Goal: Task Accomplishment & Management: Use online tool/utility

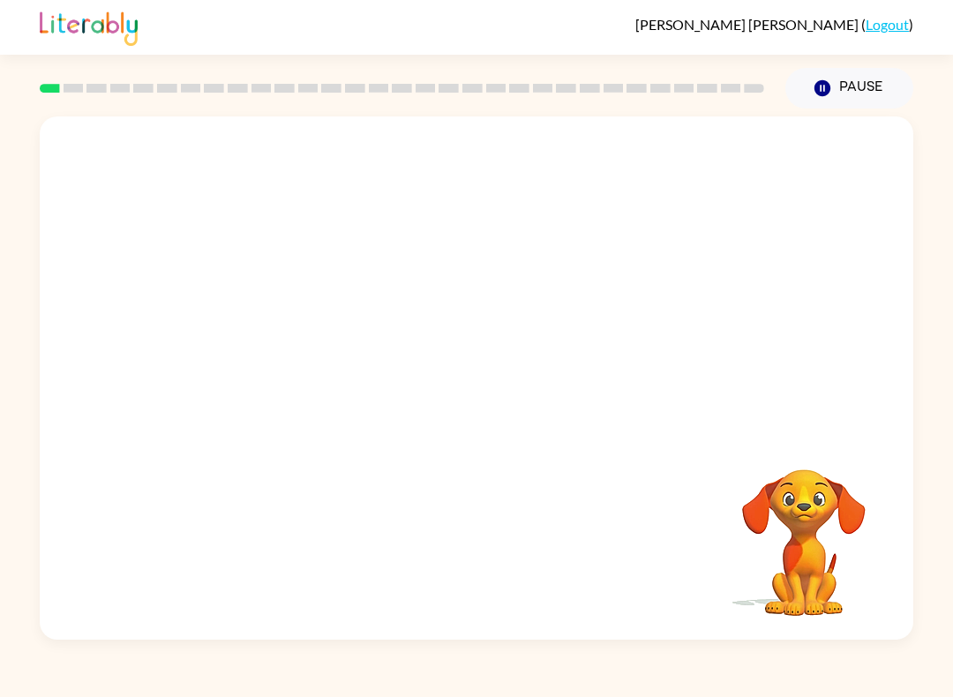
click at [417, 282] on video "Your browser must support playing .mp4 files to use Literably. Please try using…" at bounding box center [476, 274] width 873 height 316
click at [534, 349] on video "Your browser must support playing .mp4 files to use Literably. Please try using…" at bounding box center [476, 274] width 873 height 316
click at [590, 294] on video "Your browser must support playing .mp4 files to use Literably. Please try using…" at bounding box center [476, 274] width 873 height 316
click at [877, 692] on div "Alejandro Cantu-Davila ( Logout ) Pause Pause Your browser must support playing…" at bounding box center [476, 348] width 953 height 697
click at [467, 394] on icon "button" at bounding box center [476, 386] width 31 height 31
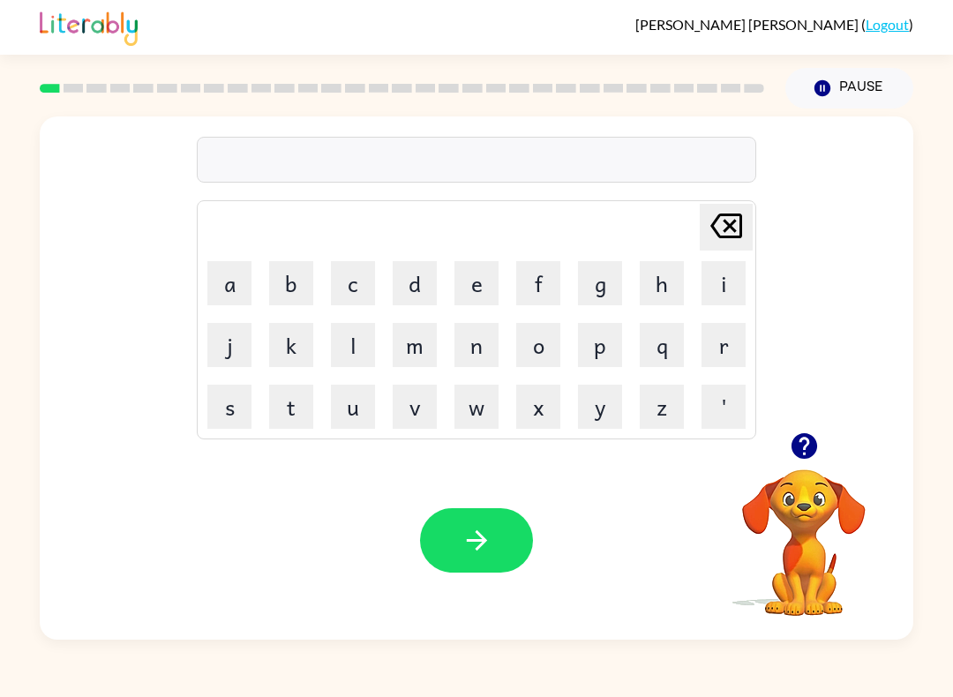
click at [229, 410] on button "s" at bounding box center [229, 407] width 44 height 44
click at [666, 285] on button "h" at bounding box center [661, 283] width 44 height 44
click at [358, 419] on button "u" at bounding box center [353, 407] width 44 height 44
click at [225, 389] on button "s" at bounding box center [229, 407] width 44 height 44
click at [665, 289] on button "h" at bounding box center [661, 283] width 44 height 44
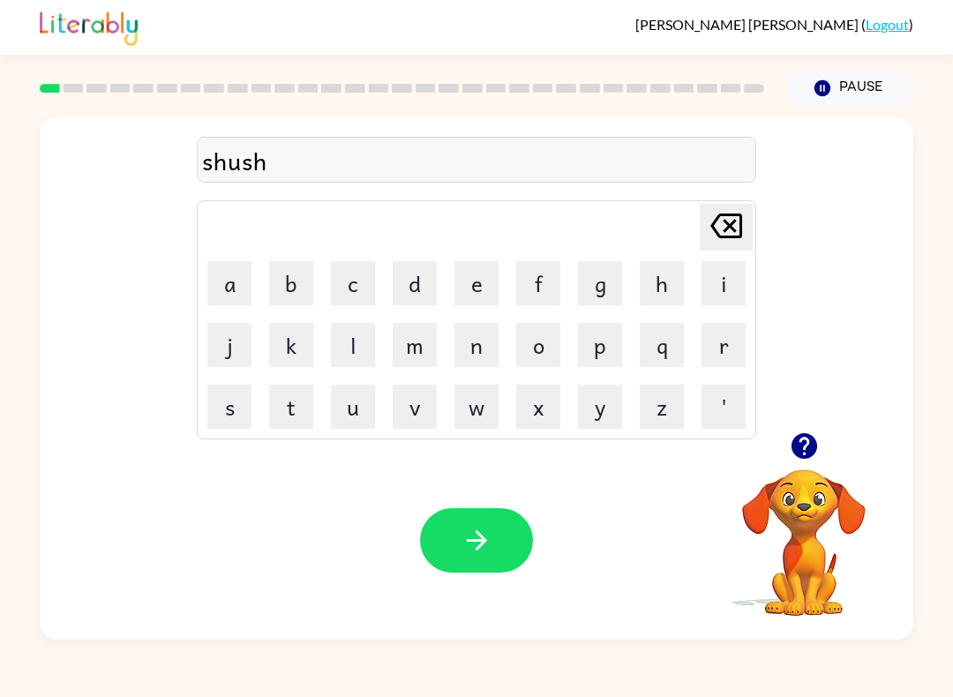
click at [475, 552] on icon "button" at bounding box center [476, 540] width 31 height 31
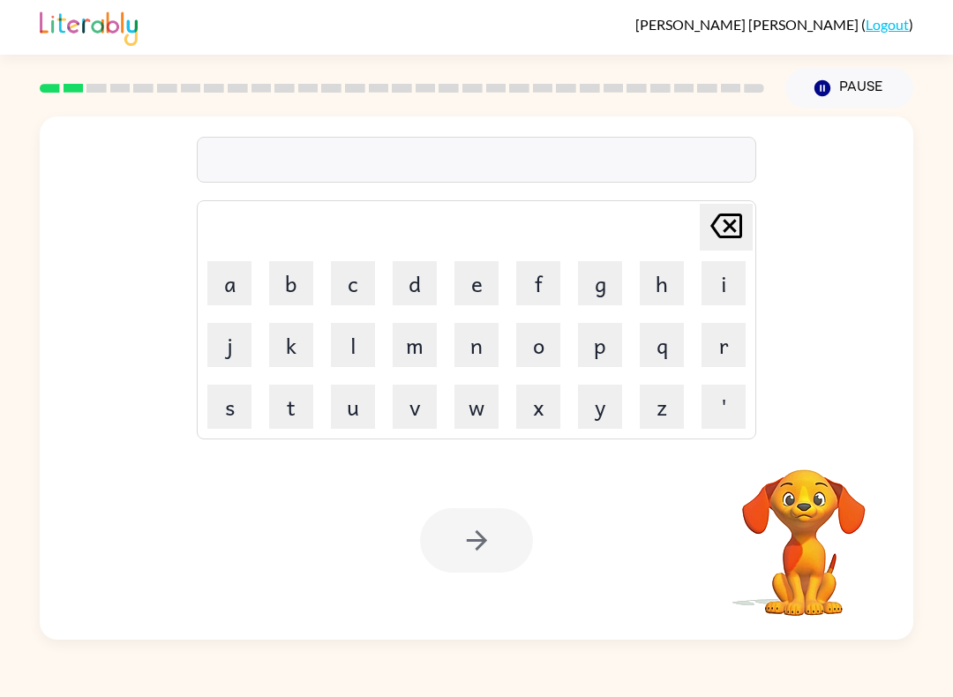
click at [228, 282] on button "a" at bounding box center [229, 283] width 44 height 44
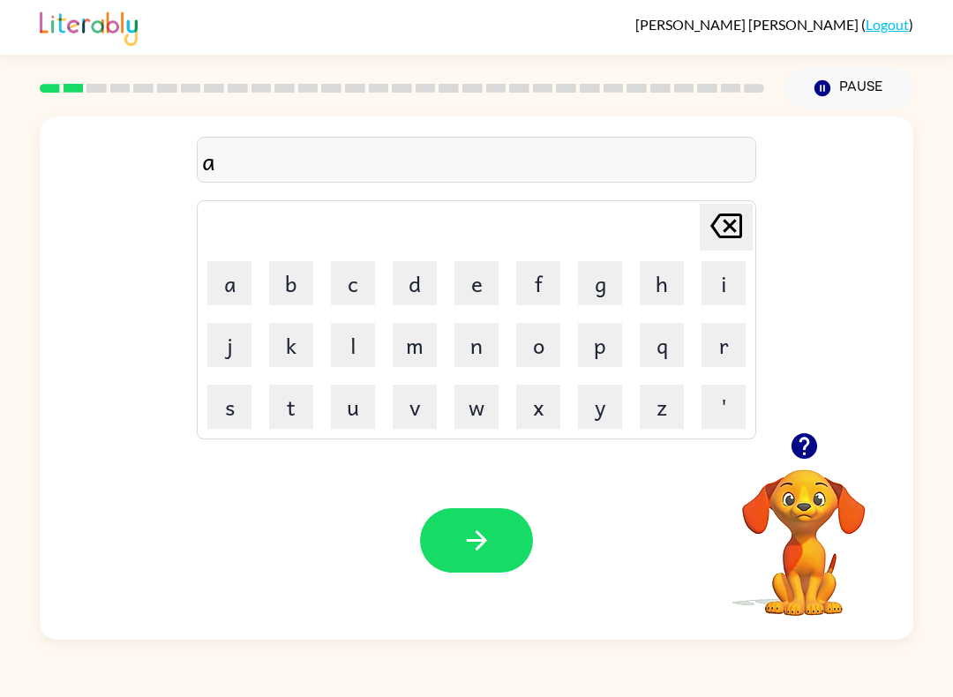
click at [620, 340] on button "p" at bounding box center [600, 345] width 44 height 44
click at [619, 340] on button "p" at bounding box center [600, 345] width 44 height 44
click at [472, 294] on button "e" at bounding box center [476, 283] width 44 height 44
click at [212, 281] on button "a" at bounding box center [229, 283] width 44 height 44
click at [697, 359] on td "r" at bounding box center [723, 345] width 60 height 60
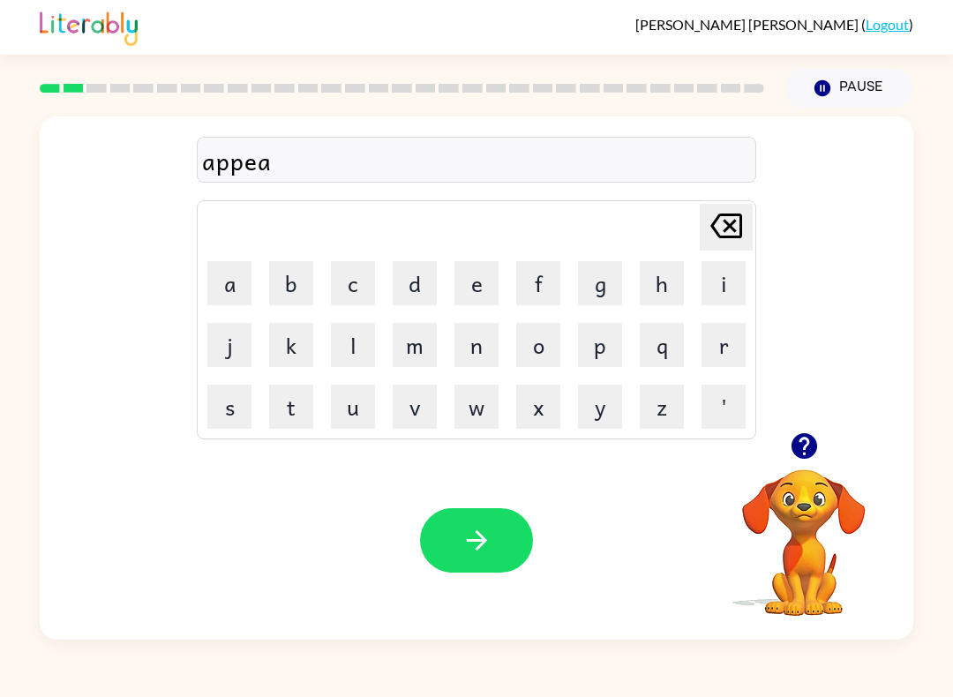
click at [228, 280] on button "a" at bounding box center [229, 283] width 44 height 44
click at [722, 218] on icon "[PERSON_NAME] last character input" at bounding box center [726, 226] width 42 height 42
click at [730, 340] on button "r" at bounding box center [723, 345] width 44 height 44
click at [237, 287] on button "a" at bounding box center [229, 283] width 44 height 44
click at [478, 343] on button "n" at bounding box center [476, 345] width 44 height 44
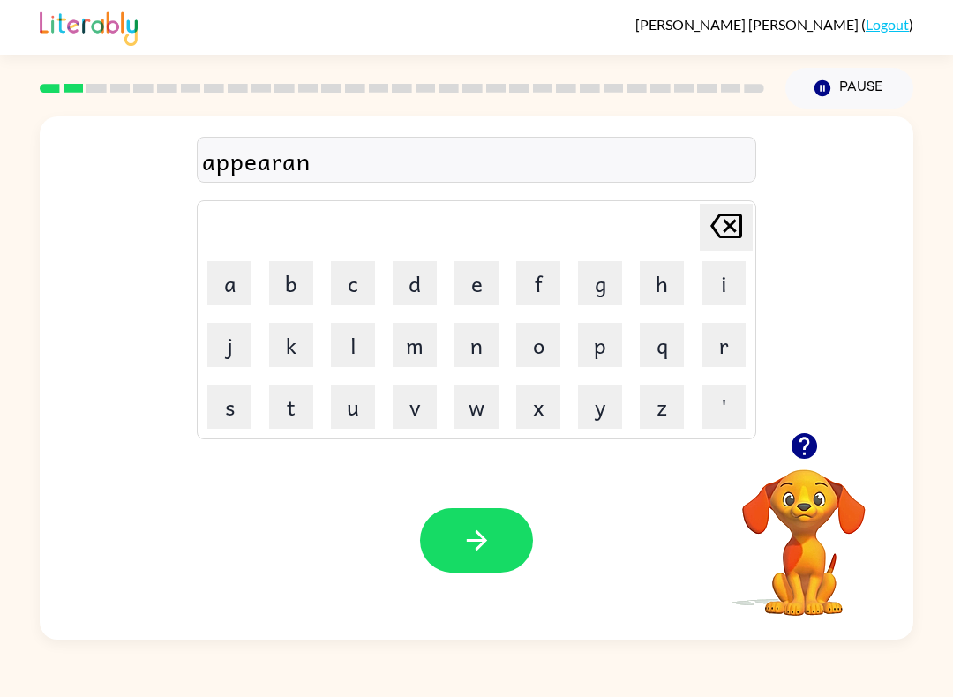
click at [236, 392] on button "s" at bounding box center [229, 407] width 44 height 44
click at [485, 282] on button "e" at bounding box center [476, 283] width 44 height 44
click at [230, 406] on button "s" at bounding box center [229, 407] width 44 height 44
click at [465, 509] on button "button" at bounding box center [476, 540] width 113 height 64
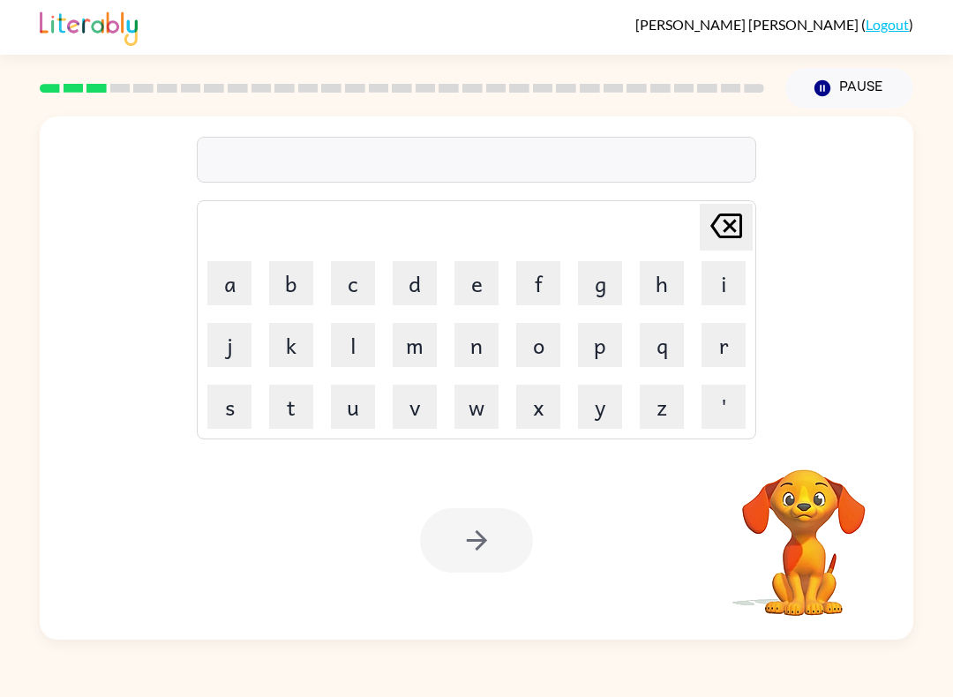
click at [720, 346] on button "r" at bounding box center [723, 345] width 44 height 44
click at [466, 284] on button "e" at bounding box center [476, 283] width 44 height 44
click at [234, 275] on button "a" at bounding box center [229, 283] width 44 height 44
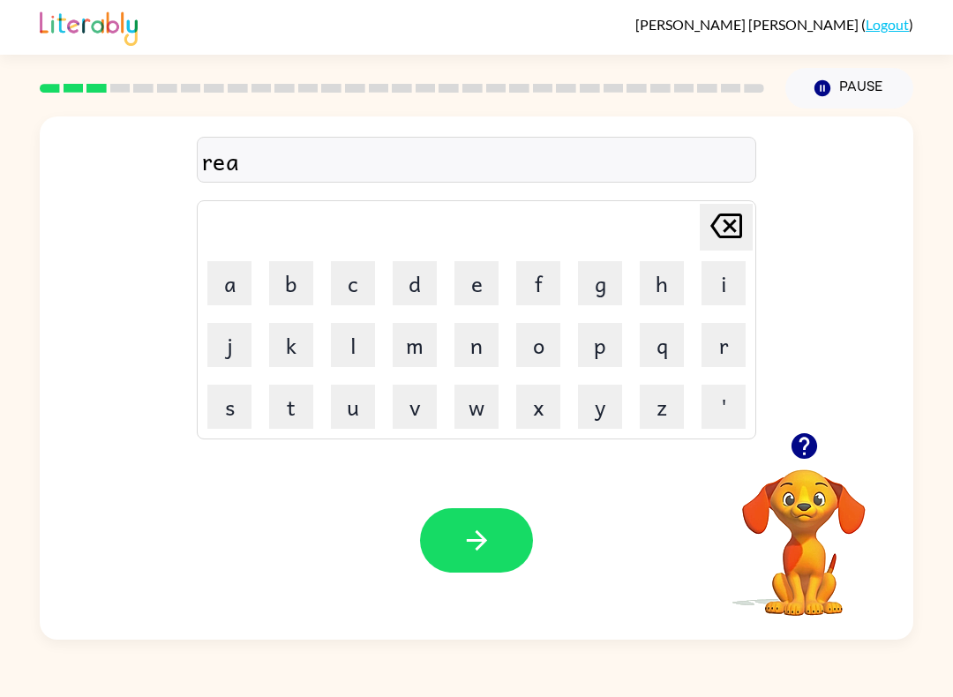
click at [369, 336] on button "l" at bounding box center [353, 345] width 44 height 44
click at [716, 293] on button "i" at bounding box center [723, 283] width 44 height 44
click at [311, 397] on button "t" at bounding box center [291, 407] width 44 height 44
click at [604, 412] on button "y" at bounding box center [600, 407] width 44 height 44
click at [486, 540] on icon "button" at bounding box center [476, 540] width 31 height 31
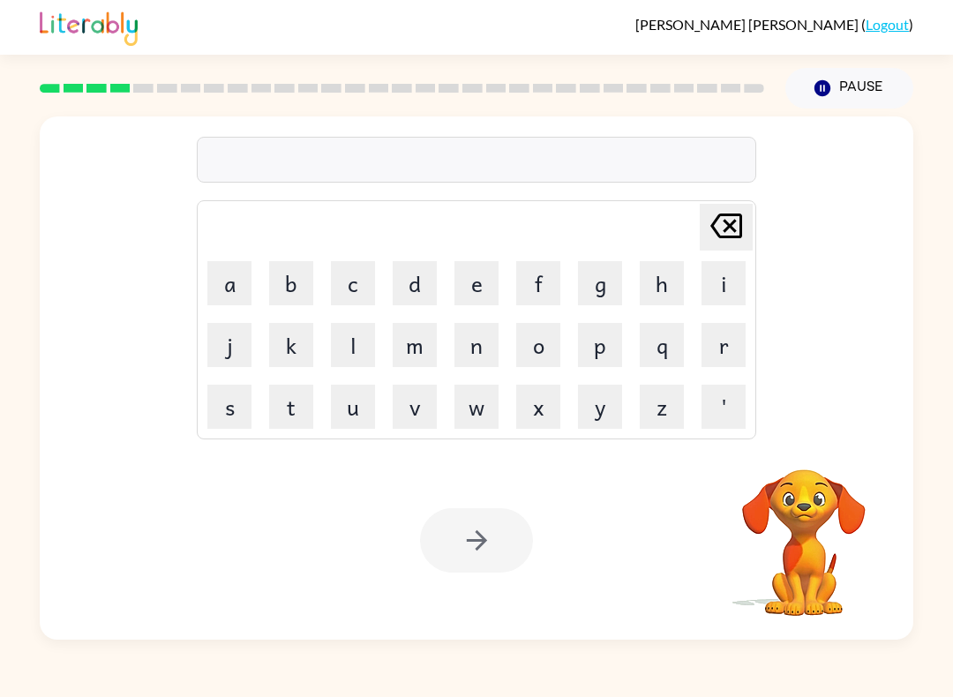
click at [359, 340] on button "l" at bounding box center [353, 345] width 44 height 44
click at [717, 235] on icon at bounding box center [726, 225] width 32 height 25
click at [472, 265] on button "e" at bounding box center [476, 283] width 44 height 44
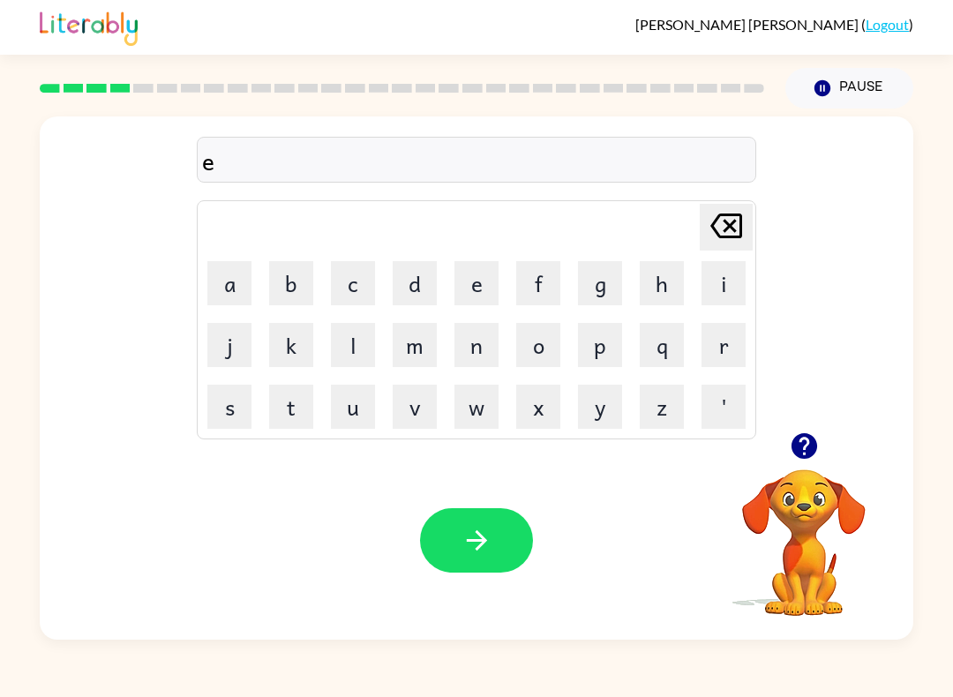
click at [363, 330] on button "l" at bounding box center [353, 345] width 44 height 44
click at [722, 288] on button "i" at bounding box center [723, 283] width 44 height 44
click at [420, 348] on button "m" at bounding box center [415, 345] width 44 height 44
click at [720, 295] on button "i" at bounding box center [723, 283] width 44 height 44
click at [485, 348] on button "n" at bounding box center [476, 345] width 44 height 44
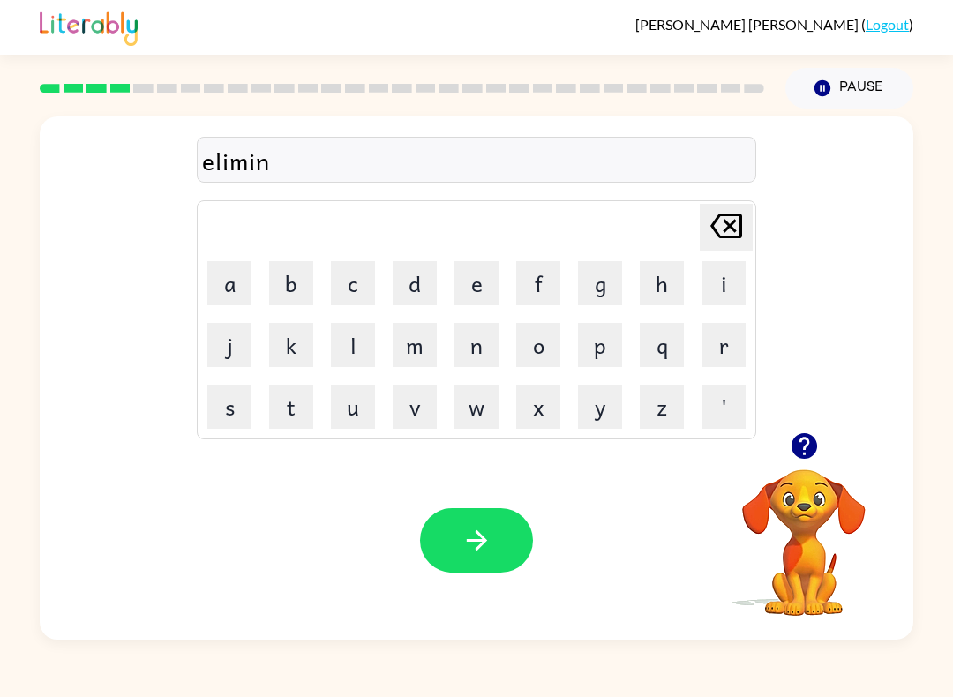
click at [236, 285] on button "a" at bounding box center [229, 283] width 44 height 44
click at [292, 400] on button "t" at bounding box center [291, 407] width 44 height 44
click at [466, 285] on button "e" at bounding box center [476, 283] width 44 height 44
click at [482, 524] on button "button" at bounding box center [476, 540] width 113 height 64
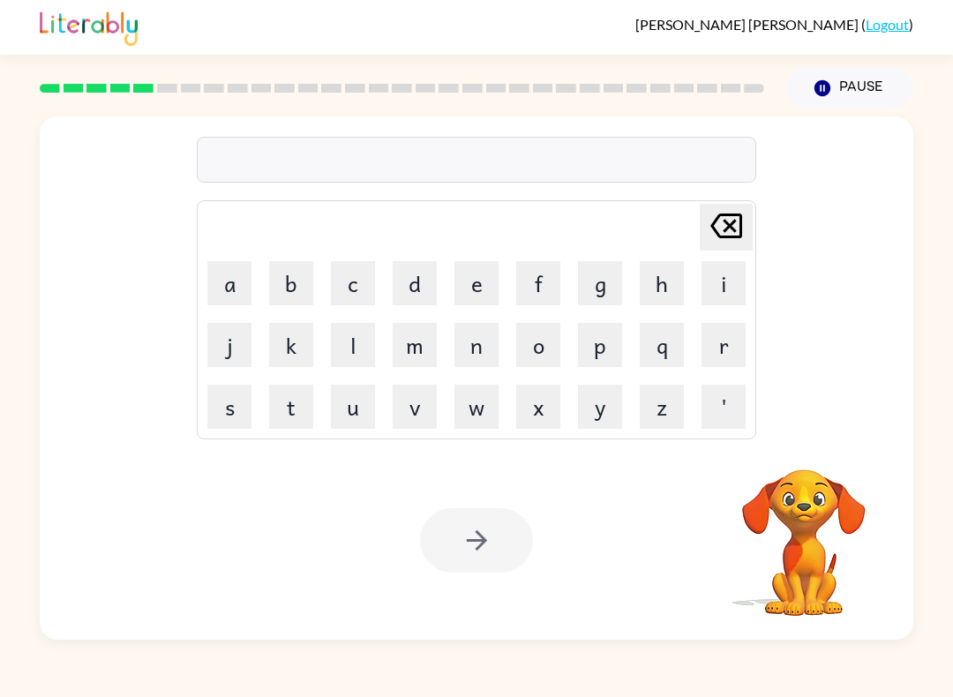
click at [409, 275] on button "d" at bounding box center [415, 283] width 44 height 44
click at [366, 394] on button "u" at bounding box center [353, 407] width 44 height 44
click at [617, 338] on button "p" at bounding box center [600, 345] width 44 height 44
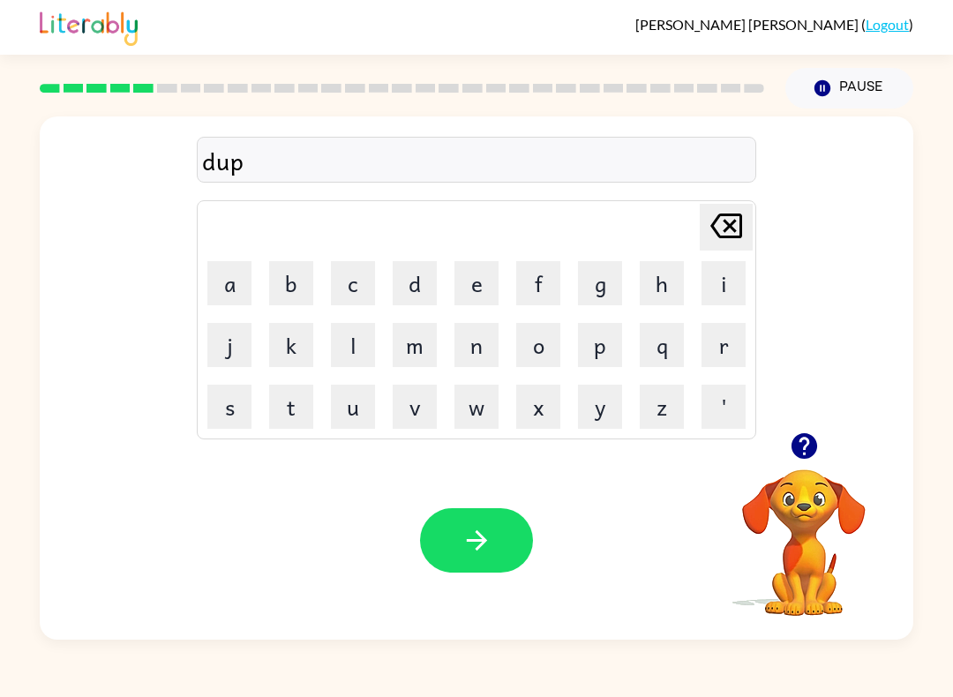
click at [361, 347] on button "l" at bounding box center [353, 345] width 44 height 44
click at [720, 278] on button "i" at bounding box center [723, 283] width 44 height 44
click at [361, 293] on button "c" at bounding box center [353, 283] width 44 height 44
click at [236, 277] on button "a" at bounding box center [229, 283] width 44 height 44
click at [293, 410] on button "t" at bounding box center [291, 407] width 44 height 44
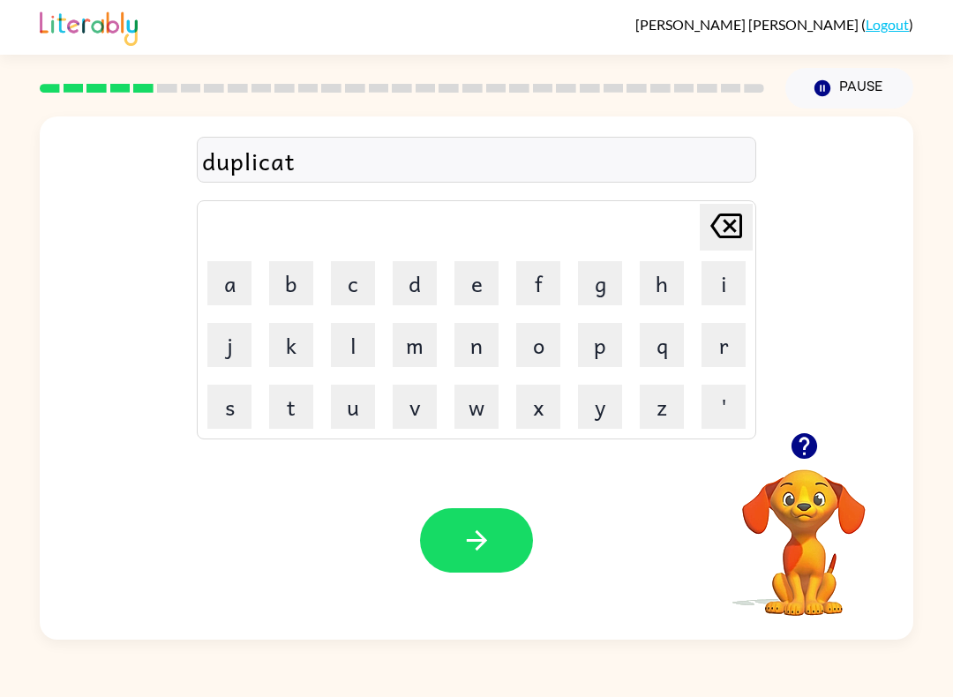
click at [484, 282] on button "e" at bounding box center [476, 283] width 44 height 44
click at [494, 530] on button "button" at bounding box center [476, 540] width 113 height 64
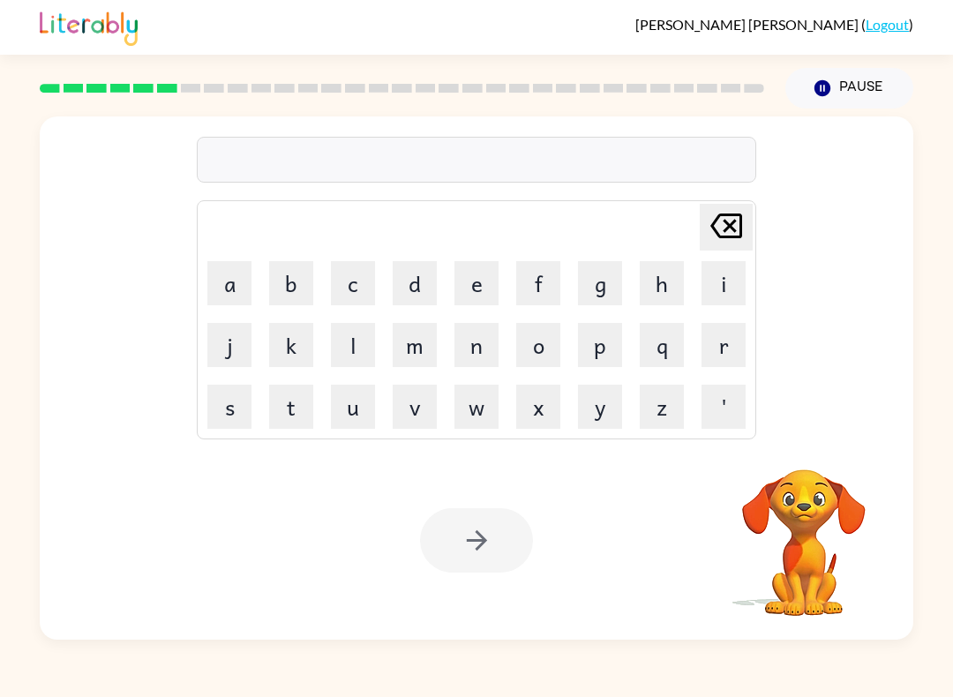
click at [426, 404] on button "v" at bounding box center [415, 407] width 44 height 44
click at [236, 338] on button "j" at bounding box center [229, 345] width 44 height 44
click at [363, 287] on button "c" at bounding box center [353, 283] width 44 height 44
click at [728, 221] on icon "[PERSON_NAME] last character input" at bounding box center [726, 226] width 42 height 42
click at [727, 220] on icon "[PERSON_NAME] last character input" at bounding box center [726, 226] width 42 height 42
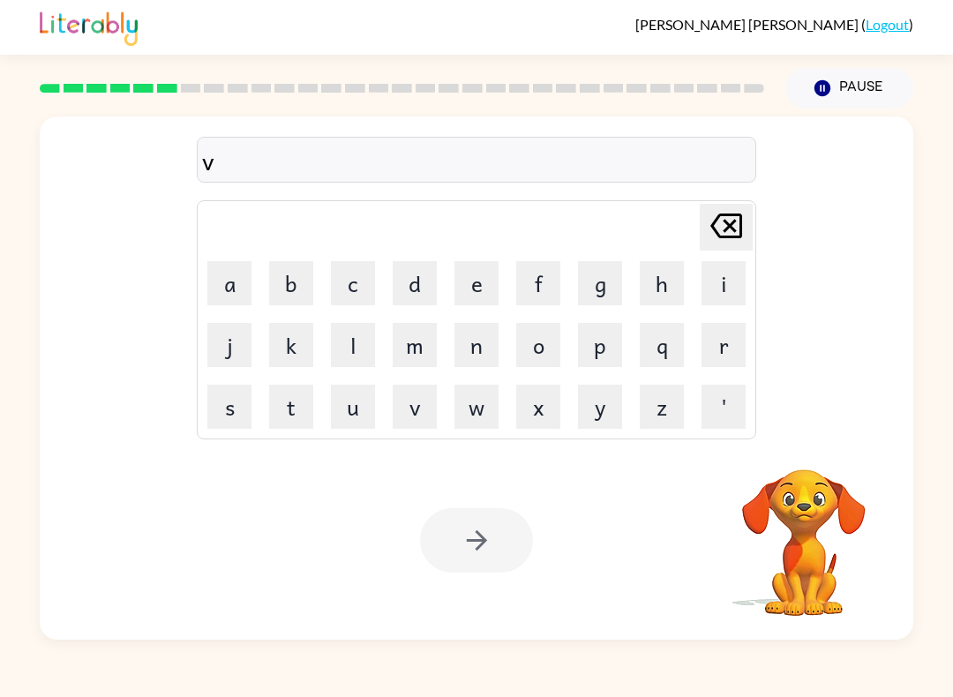
click at [236, 276] on button "a" at bounding box center [229, 283] width 44 height 44
click at [365, 289] on button "c" at bounding box center [353, 283] width 44 height 44
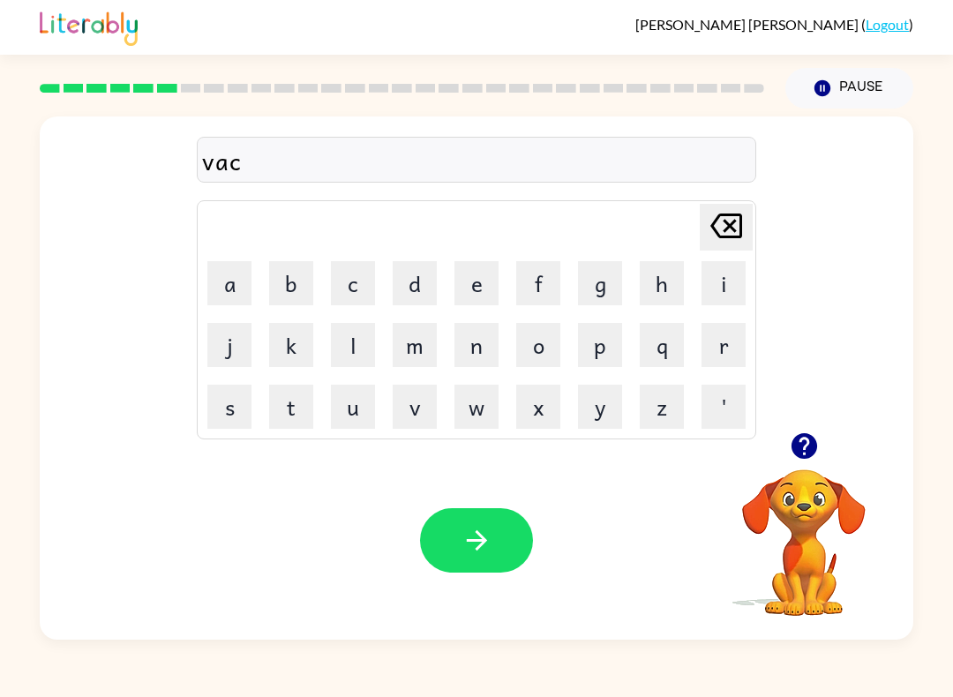
click at [231, 288] on button "a" at bounding box center [229, 283] width 44 height 44
click at [310, 389] on button "t" at bounding box center [291, 407] width 44 height 44
click at [714, 278] on button "i" at bounding box center [723, 283] width 44 height 44
click at [531, 349] on button "o" at bounding box center [538, 345] width 44 height 44
click at [480, 349] on button "n" at bounding box center [476, 345] width 44 height 44
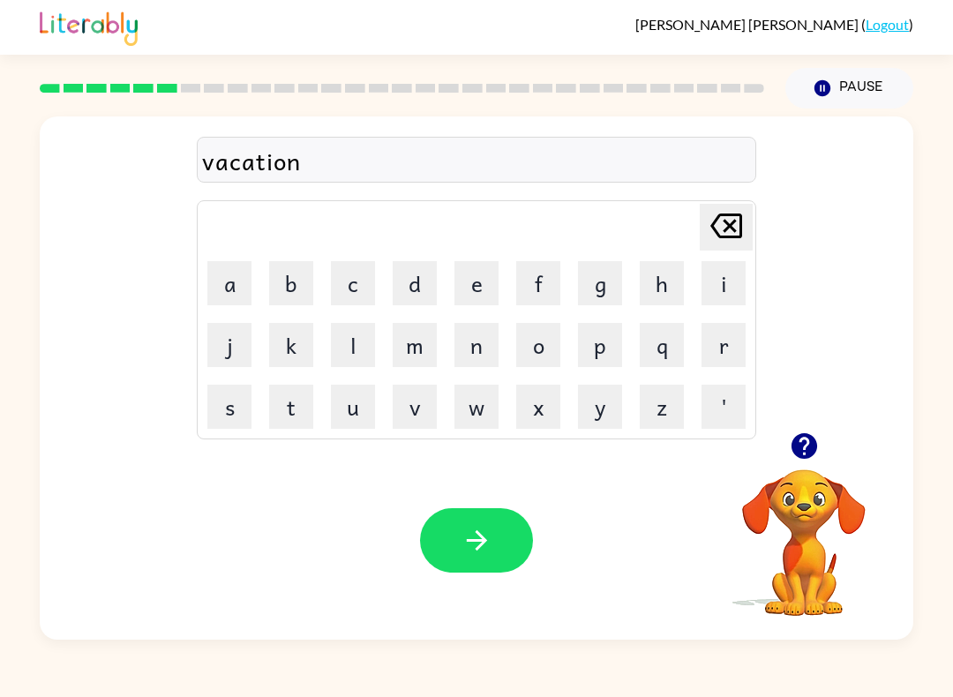
click at [505, 532] on button "button" at bounding box center [476, 540] width 113 height 64
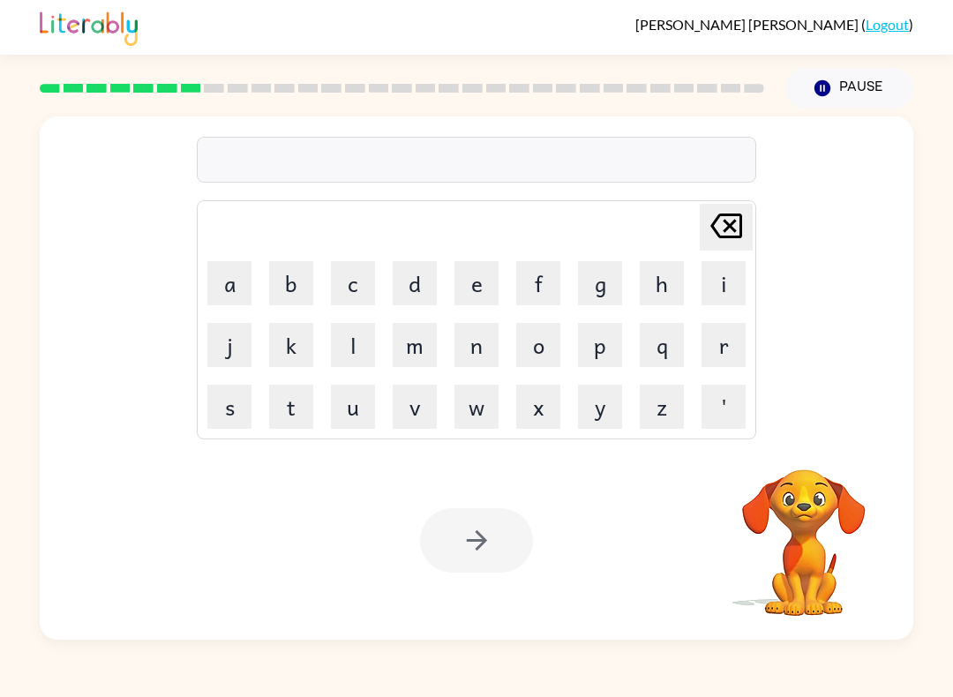
click at [603, 343] on button "p" at bounding box center [600, 345] width 44 height 44
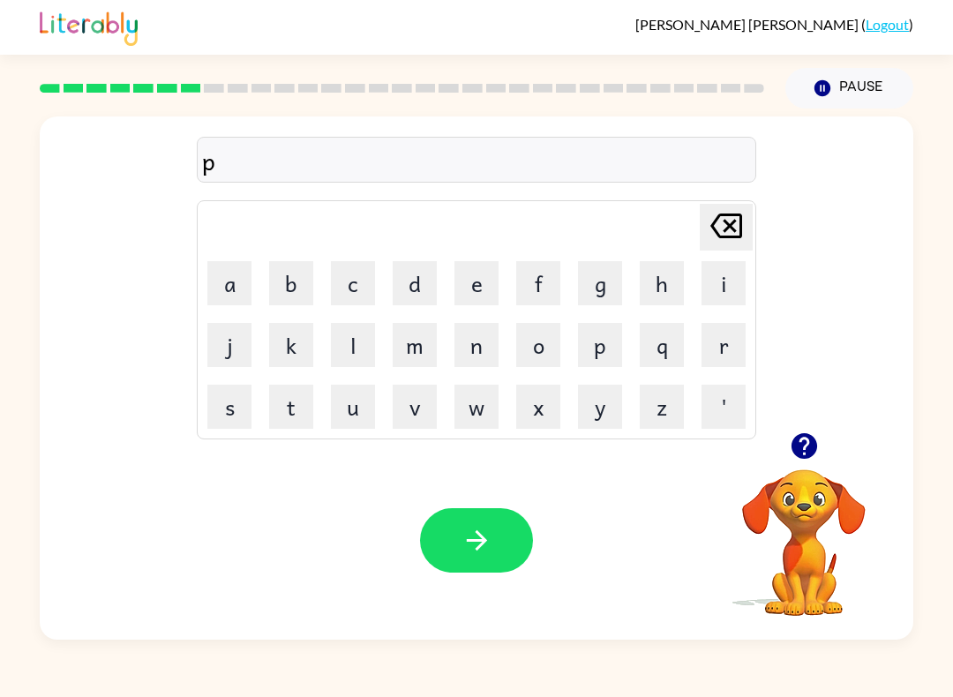
click at [347, 390] on button "u" at bounding box center [353, 407] width 44 height 44
click at [404, 283] on button "d" at bounding box center [415, 283] width 44 height 44
click at [403, 283] on button "d" at bounding box center [415, 283] width 44 height 44
click at [344, 331] on button "l" at bounding box center [353, 345] width 44 height 44
click at [480, 281] on button "e" at bounding box center [476, 283] width 44 height 44
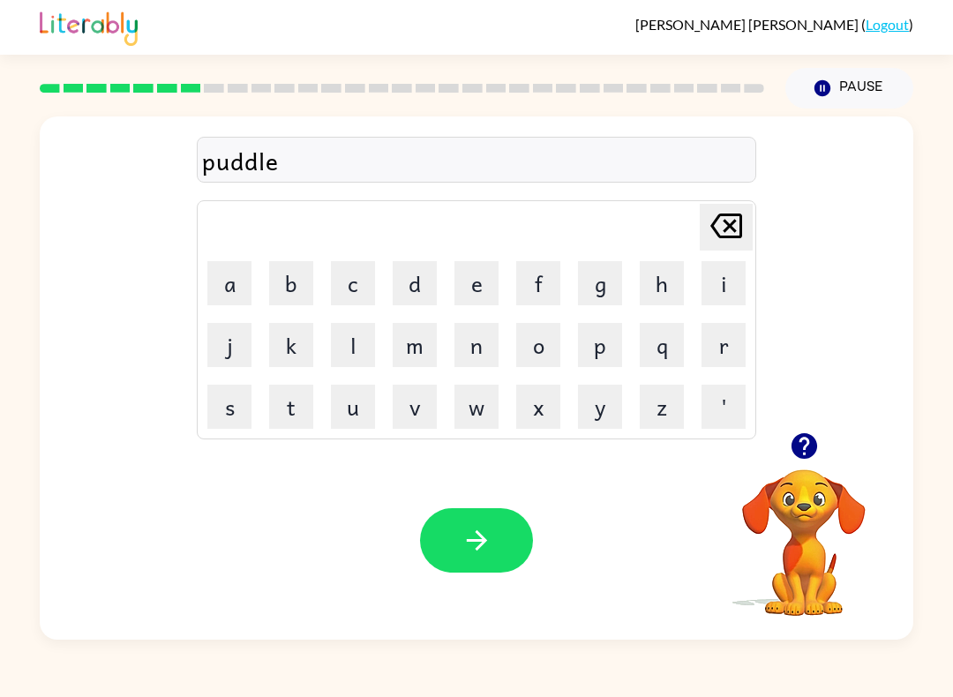
click at [510, 557] on button "button" at bounding box center [476, 540] width 113 height 64
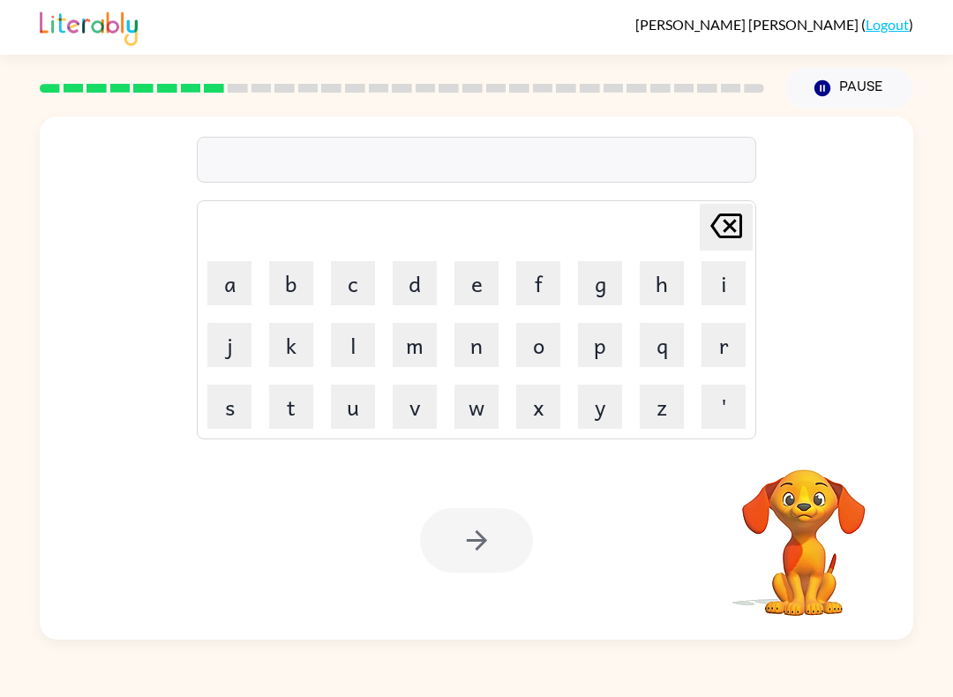
click at [599, 351] on button "p" at bounding box center [600, 345] width 44 height 44
click at [236, 268] on button "a" at bounding box center [229, 283] width 44 height 44
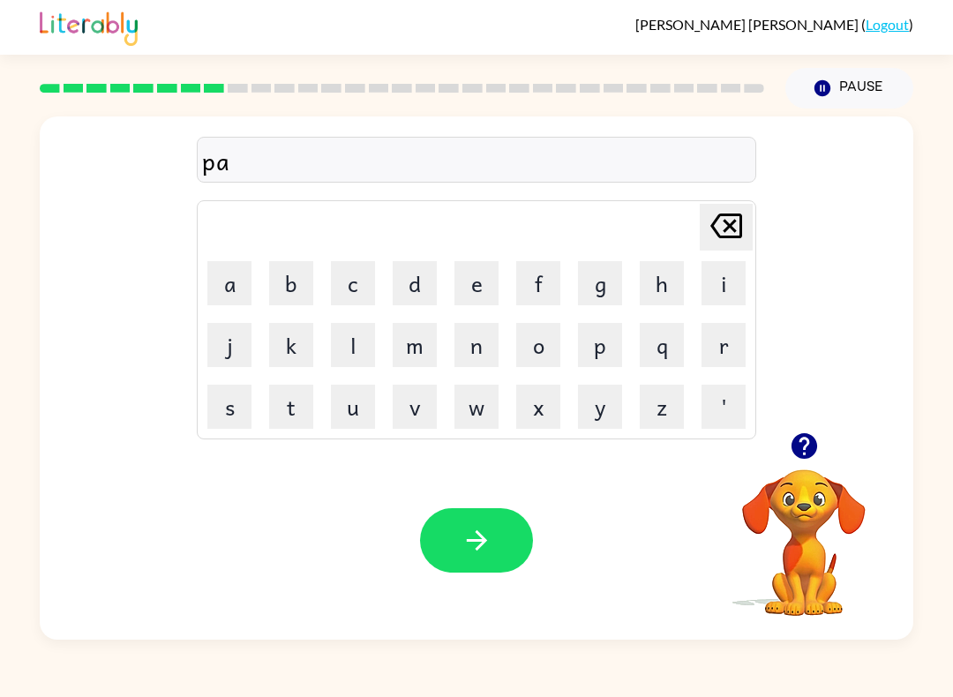
click at [804, 452] on icon "button" at bounding box center [803, 446] width 26 height 26
click at [731, 345] on button "r" at bounding box center [723, 345] width 44 height 44
click at [309, 393] on button "t" at bounding box center [291, 407] width 44 height 44
click at [729, 293] on button "i" at bounding box center [723, 283] width 44 height 44
click at [343, 271] on button "c" at bounding box center [353, 283] width 44 height 44
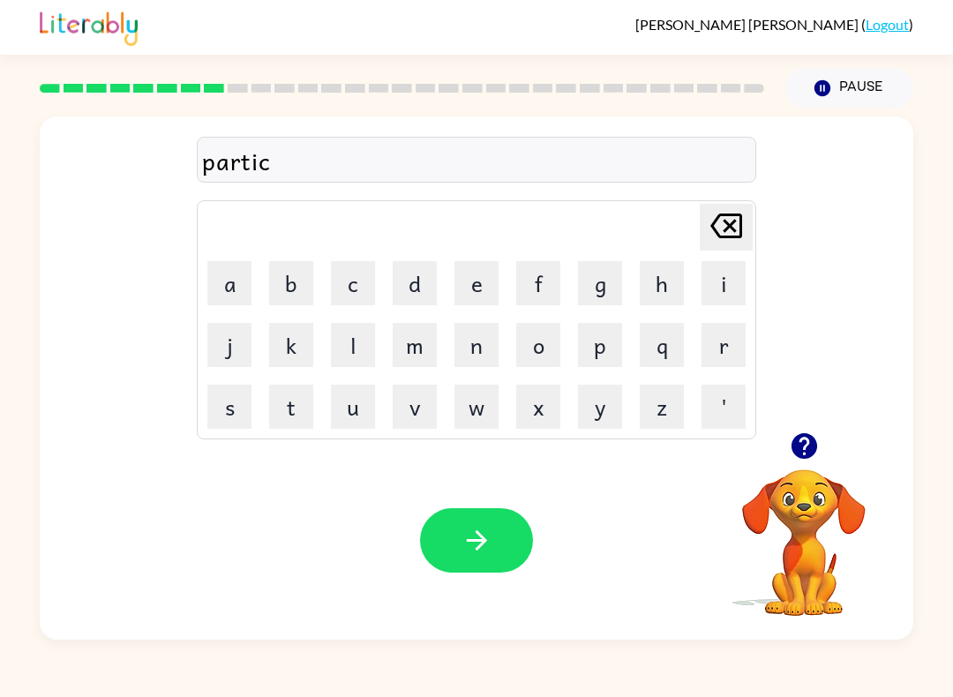
click at [359, 339] on button "l" at bounding box center [353, 345] width 44 height 44
click at [487, 270] on button "e" at bounding box center [476, 283] width 44 height 44
click at [499, 527] on button "button" at bounding box center [476, 540] width 113 height 64
click at [806, 446] on icon "button" at bounding box center [804, 445] width 31 height 31
click at [706, 343] on button "r" at bounding box center [723, 345] width 44 height 44
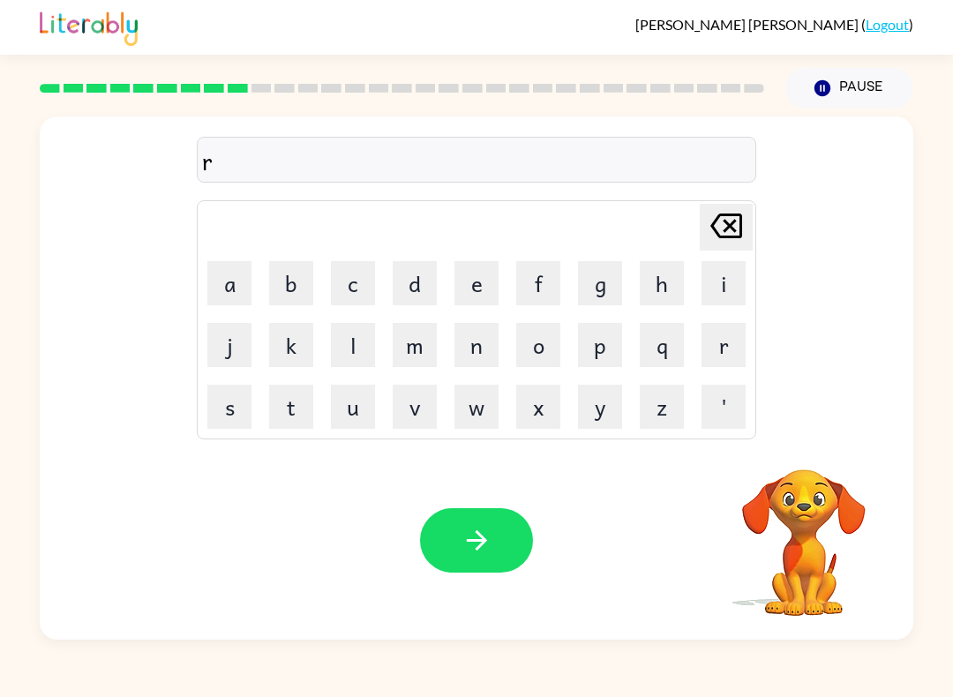
click at [487, 292] on button "e" at bounding box center [476, 283] width 44 height 44
click at [358, 298] on button "c" at bounding box center [353, 283] width 44 height 44
click at [244, 268] on button "a" at bounding box center [229, 283] width 44 height 44
click at [719, 336] on button "r" at bounding box center [723, 345] width 44 height 44
click at [607, 340] on button "p" at bounding box center [600, 345] width 44 height 44
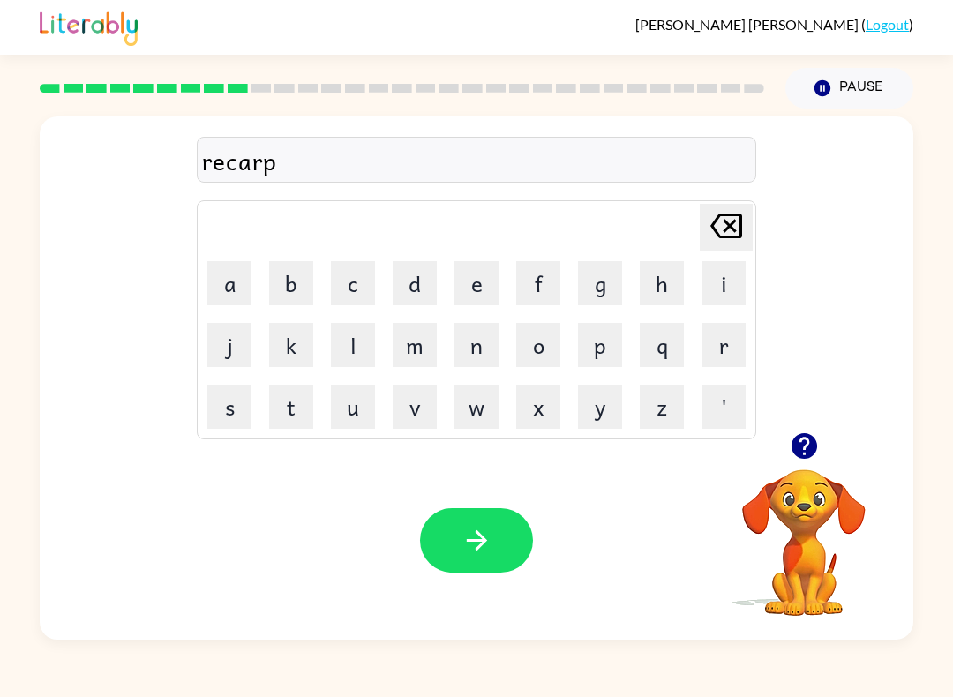
click at [803, 444] on icon "button" at bounding box center [803, 446] width 26 height 26
click at [662, 295] on button "h" at bounding box center [661, 283] width 44 height 44
click at [720, 219] on icon "[PERSON_NAME] last character input" at bounding box center [726, 226] width 42 height 42
click at [720, 218] on icon "[PERSON_NAME] last character input" at bounding box center [726, 226] width 42 height 42
click at [236, 393] on button "s" at bounding box center [229, 407] width 44 height 44
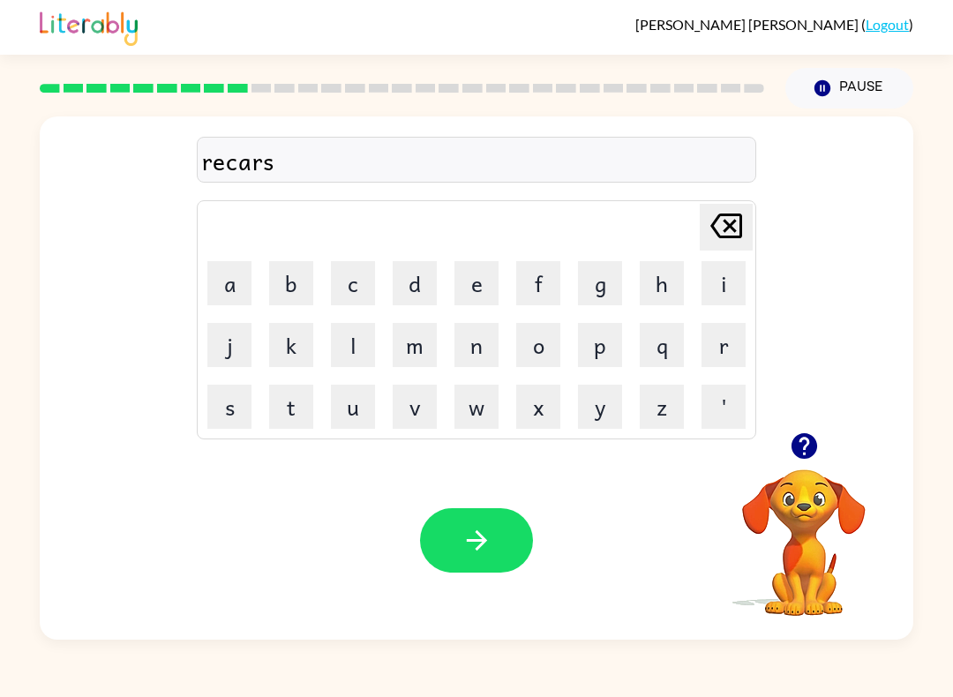
click at [351, 407] on button "u" at bounding box center [353, 407] width 44 height 44
click at [722, 335] on button "r" at bounding box center [723, 345] width 44 height 44
click at [476, 273] on button "e" at bounding box center [476, 283] width 44 height 44
click at [716, 231] on icon at bounding box center [726, 225] width 32 height 25
click at [715, 230] on icon at bounding box center [726, 225] width 32 height 25
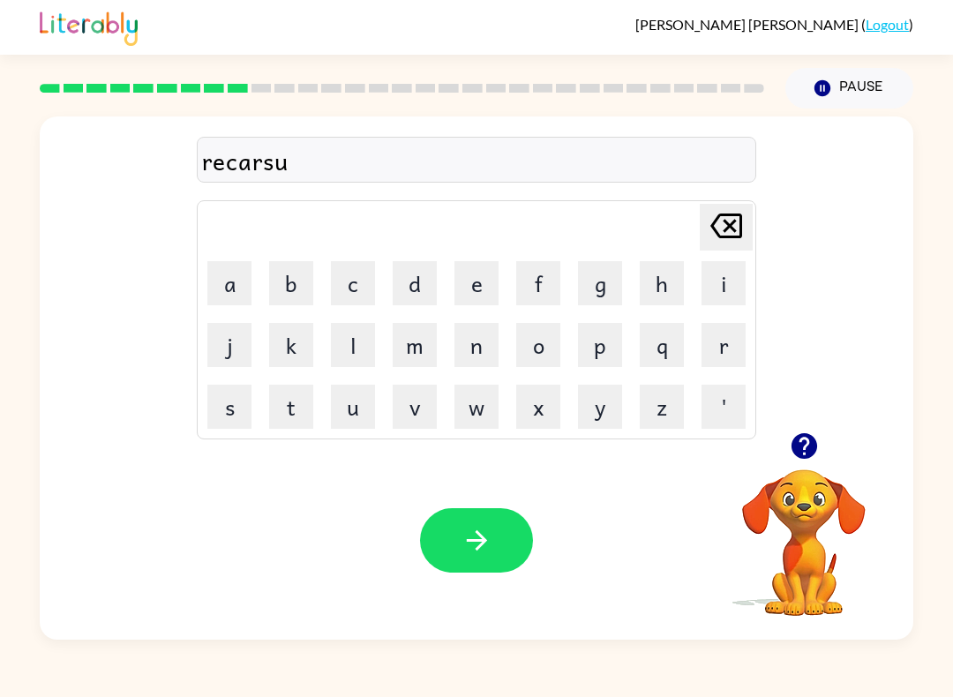
click at [737, 231] on icon "[PERSON_NAME] last character input" at bounding box center [726, 226] width 42 height 42
click at [737, 230] on icon "[PERSON_NAME] last character input" at bounding box center [726, 226] width 42 height 42
click at [750, 227] on button "[PERSON_NAME] last character input" at bounding box center [725, 227] width 53 height 47
click at [602, 348] on button "p" at bounding box center [600, 345] width 44 height 44
click at [243, 394] on button "s" at bounding box center [229, 407] width 44 height 44
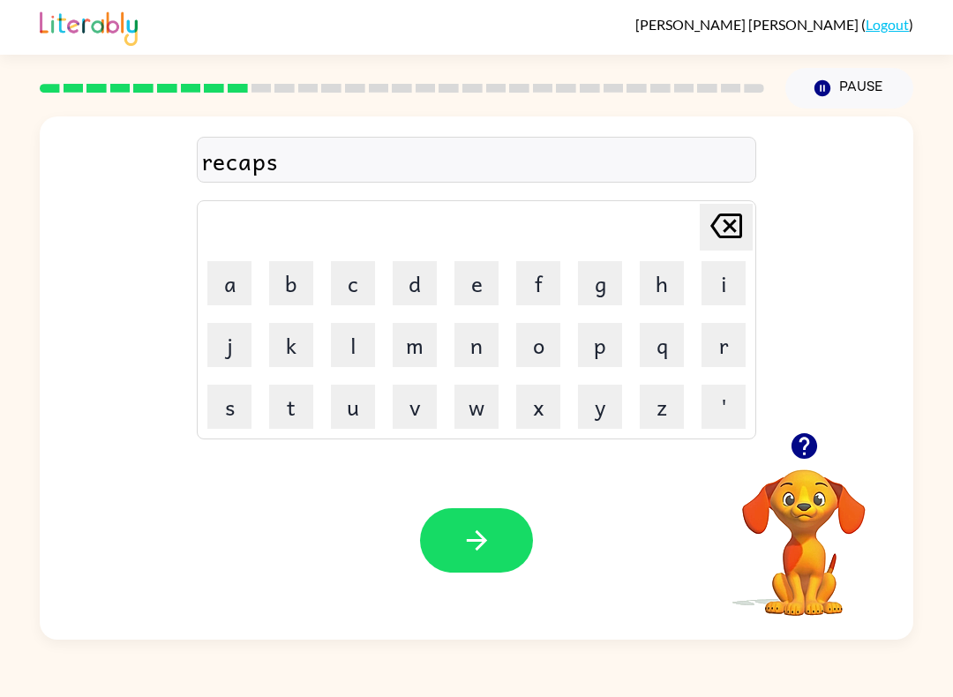
click at [356, 395] on button "u" at bounding box center [353, 407] width 44 height 44
click at [723, 339] on button "r" at bounding box center [723, 345] width 44 height 44
click at [469, 283] on button "e" at bounding box center [476, 283] width 44 height 44
click at [495, 538] on button "button" at bounding box center [476, 540] width 113 height 64
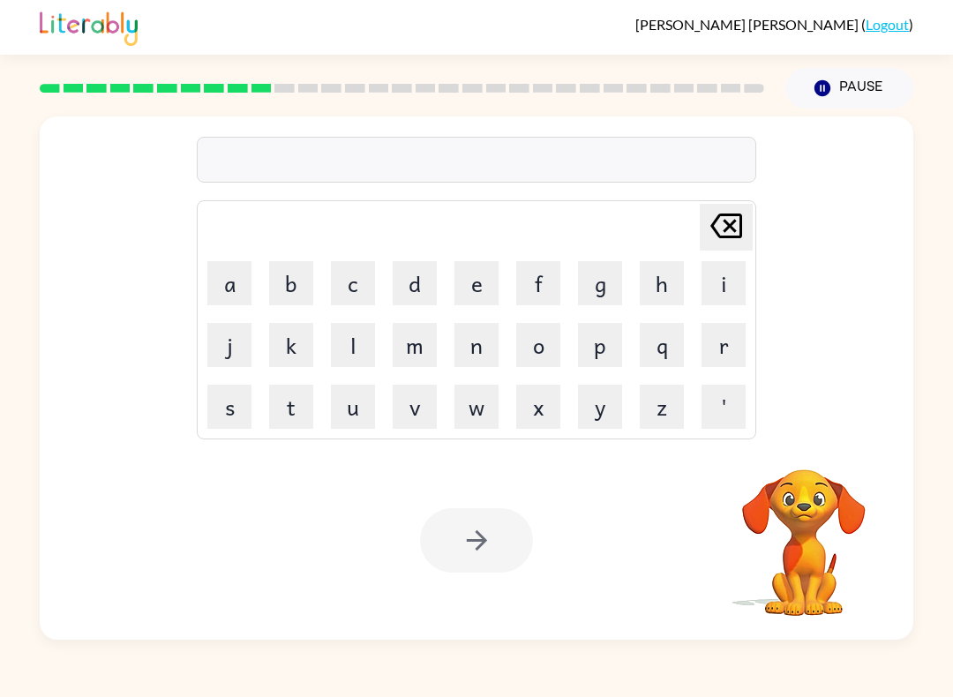
click at [615, 346] on button "p" at bounding box center [600, 345] width 44 height 44
click at [724, 348] on button "r" at bounding box center [723, 345] width 44 height 44
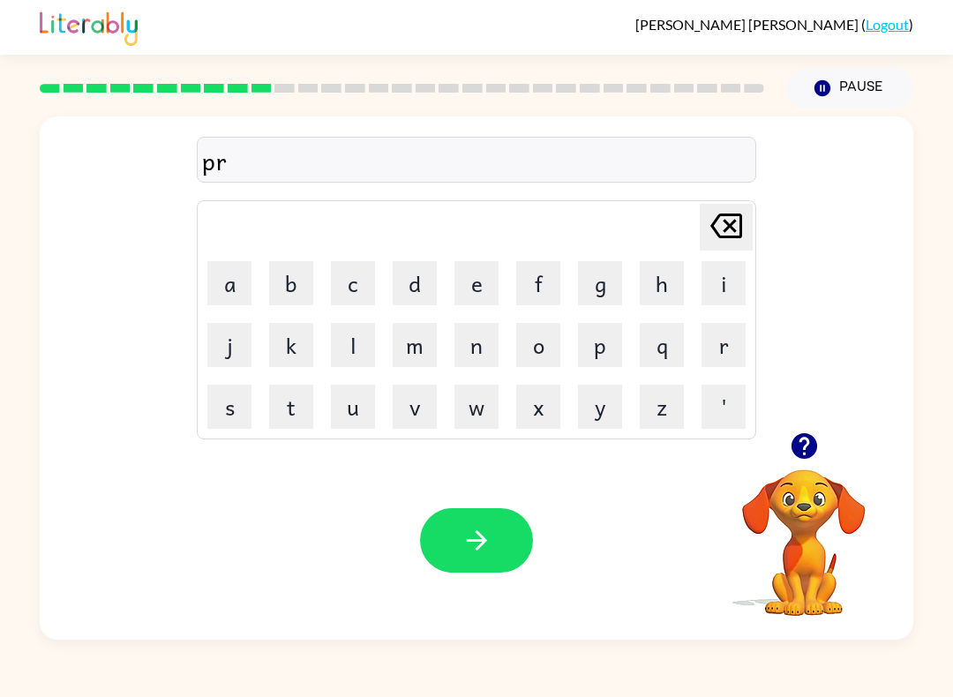
click at [485, 287] on button "e" at bounding box center [476, 283] width 44 height 44
click at [250, 394] on button "s" at bounding box center [229, 407] width 44 height 44
click at [663, 282] on button "h" at bounding box center [661, 283] width 44 height 44
click at [540, 345] on button "o" at bounding box center [538, 345] width 44 height 44
click at [542, 343] on button "o" at bounding box center [538, 345] width 44 height 44
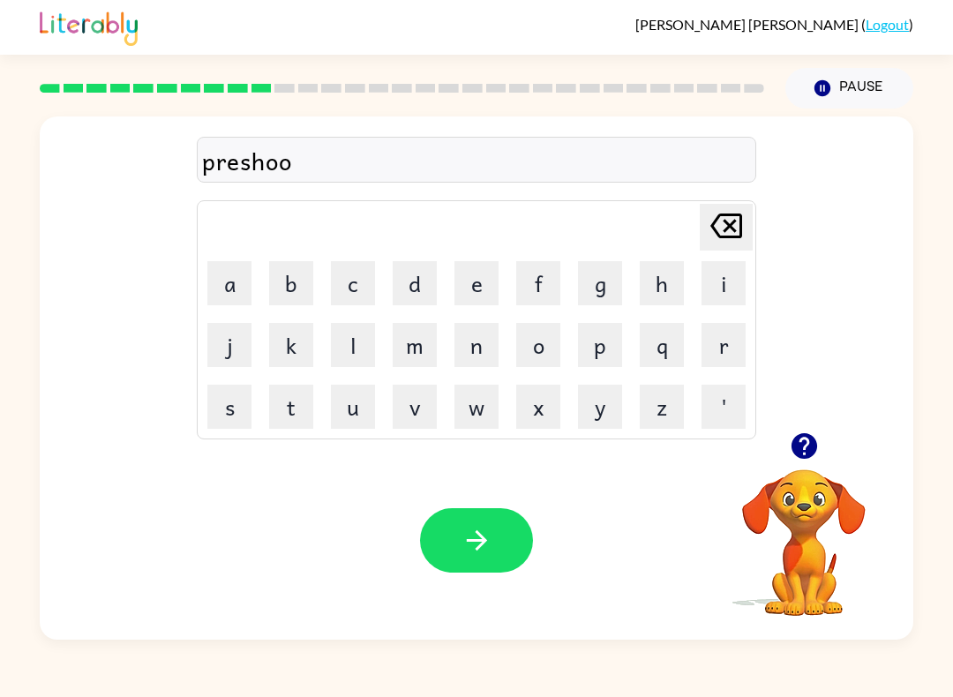
click at [726, 224] on icon at bounding box center [726, 225] width 32 height 25
click at [726, 223] on icon at bounding box center [726, 225] width 32 height 25
click at [727, 226] on icon "[PERSON_NAME] last character input" at bounding box center [726, 226] width 42 height 42
click at [726, 226] on icon "[PERSON_NAME] last character input" at bounding box center [726, 226] width 42 height 42
click at [233, 403] on button "s" at bounding box center [229, 407] width 44 height 44
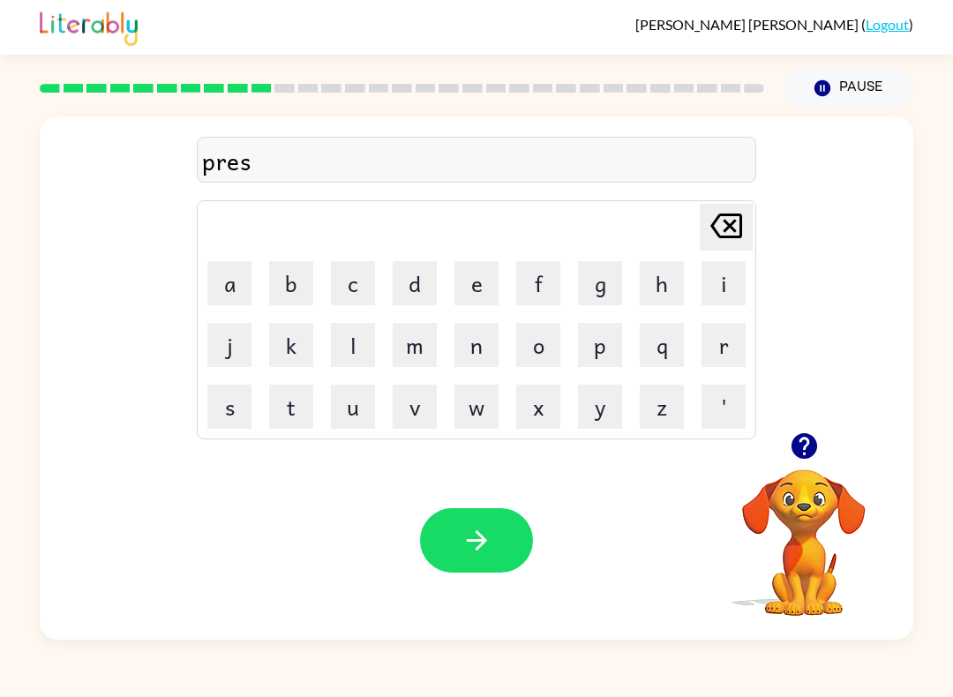
click at [666, 278] on button "h" at bounding box center [661, 283] width 44 height 44
click at [349, 284] on button "c" at bounding box center [353, 283] width 44 height 44
click at [730, 221] on icon "[PERSON_NAME] last character input" at bounding box center [726, 226] width 42 height 42
click at [360, 273] on button "c" at bounding box center [353, 283] width 44 height 44
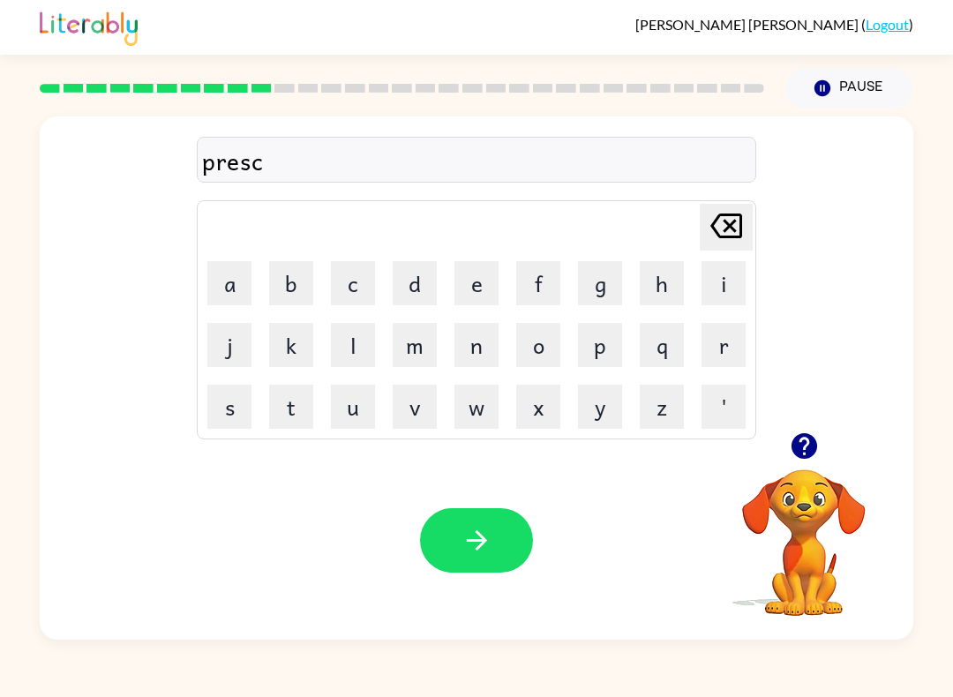
click at [657, 287] on button "h" at bounding box center [661, 283] width 44 height 44
click at [551, 355] on button "o" at bounding box center [538, 345] width 44 height 44
click at [550, 355] on button "o" at bounding box center [538, 345] width 44 height 44
click at [362, 335] on button "l" at bounding box center [353, 345] width 44 height 44
click at [476, 516] on button "button" at bounding box center [476, 540] width 113 height 64
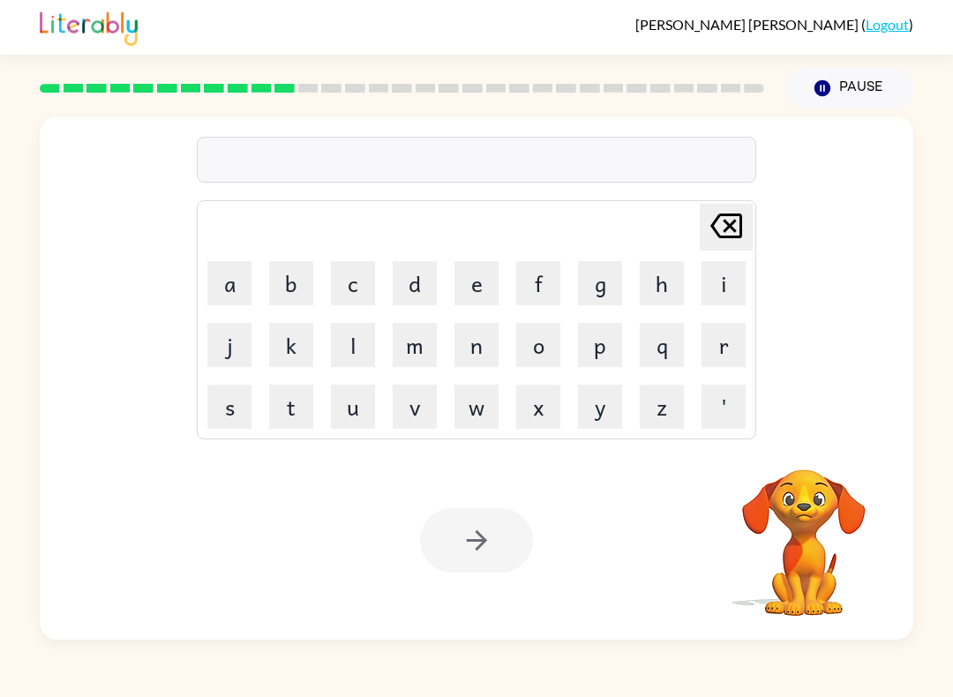
click at [364, 280] on button "c" at bounding box center [353, 283] width 44 height 44
click at [718, 340] on button "r" at bounding box center [723, 345] width 44 height 44
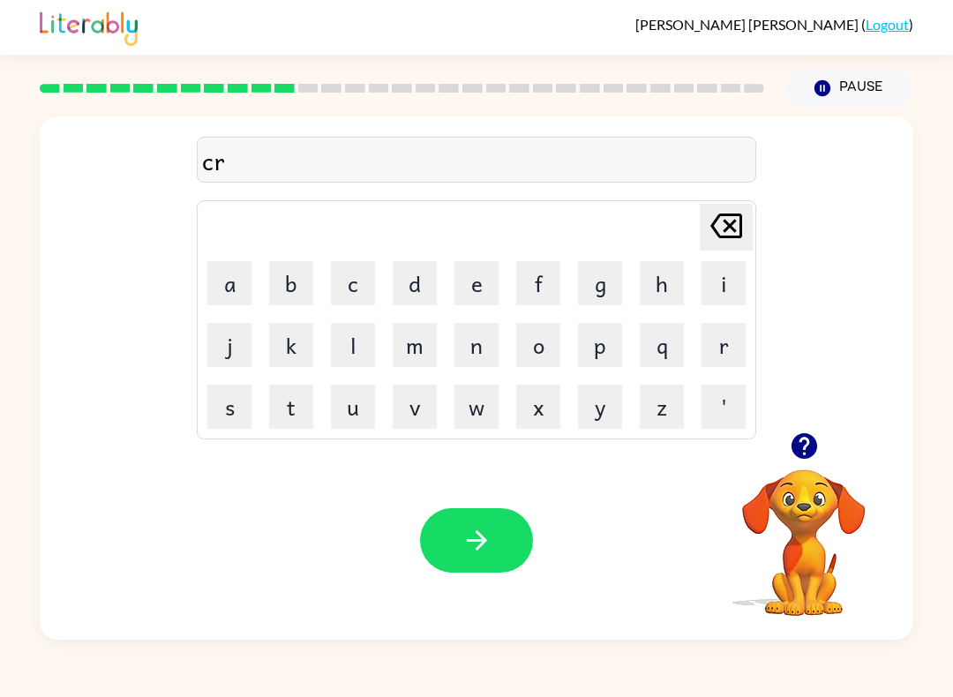
click at [236, 278] on button "a" at bounding box center [229, 283] width 44 height 44
click at [425, 395] on button "v" at bounding box center [415, 407] width 44 height 44
click at [486, 288] on button "e" at bounding box center [476, 283] width 44 height 44
click at [486, 534] on icon "button" at bounding box center [476, 540] width 31 height 31
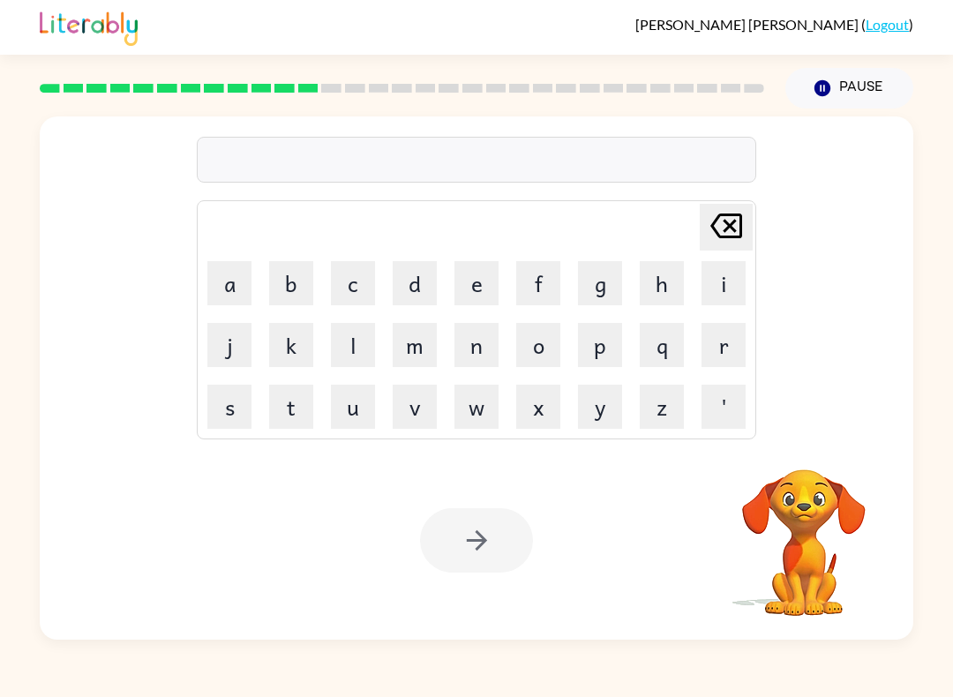
click at [422, 277] on button "d" at bounding box center [415, 283] width 44 height 44
click at [714, 284] on button "i" at bounding box center [723, 283] width 44 height 44
click at [347, 292] on button "c" at bounding box center [353, 283] width 44 height 44
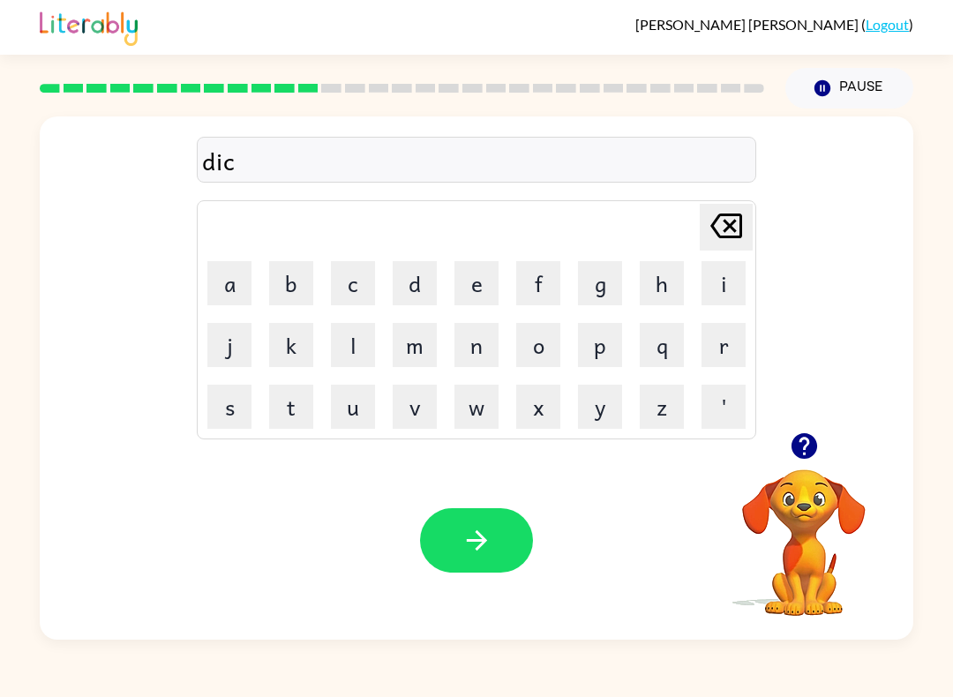
click at [297, 393] on button "t" at bounding box center [291, 407] width 44 height 44
click at [240, 280] on button "a" at bounding box center [229, 283] width 44 height 44
click at [293, 401] on button "t" at bounding box center [291, 407] width 44 height 44
click at [476, 304] on button "e" at bounding box center [476, 283] width 44 height 44
click at [501, 544] on button "button" at bounding box center [476, 540] width 113 height 64
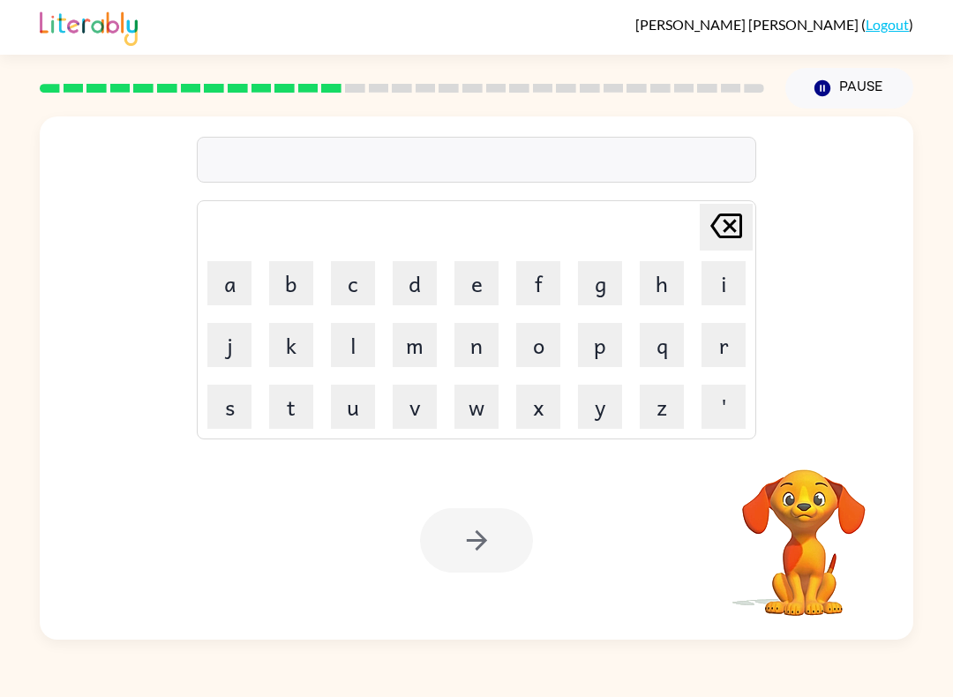
click at [600, 343] on button "p" at bounding box center [600, 345] width 44 height 44
click at [246, 277] on button "a" at bounding box center [229, 283] width 44 height 44
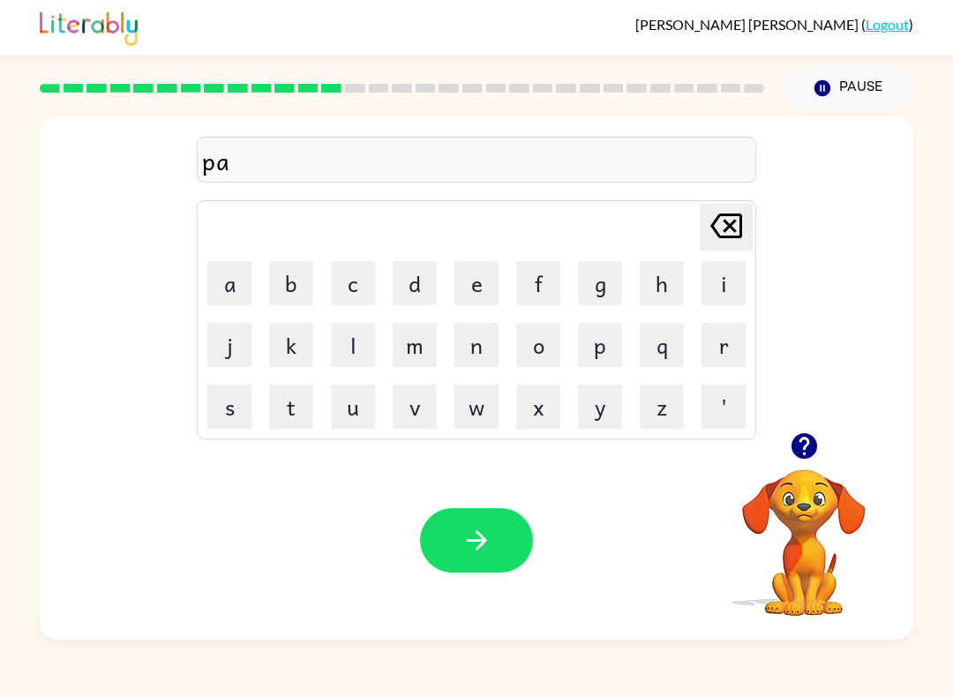
click at [602, 401] on button "y" at bounding box center [600, 407] width 44 height 44
click at [421, 333] on button "m" at bounding box center [415, 345] width 44 height 44
click at [482, 291] on button "e" at bounding box center [476, 283] width 44 height 44
click at [482, 355] on button "n" at bounding box center [476, 345] width 44 height 44
click at [295, 411] on button "t" at bounding box center [291, 407] width 44 height 44
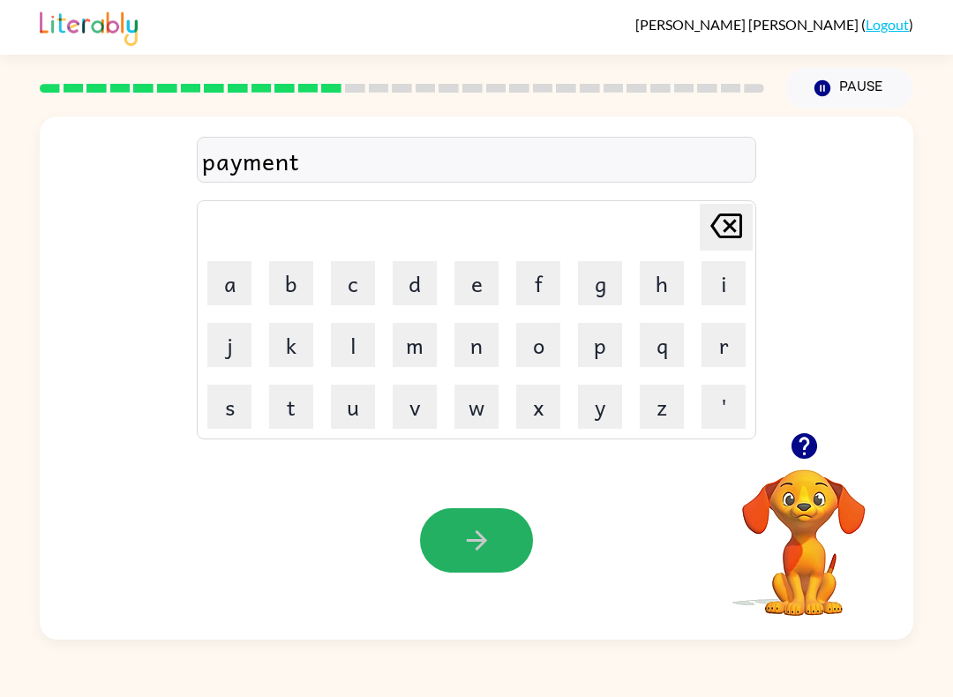
click at [497, 542] on button "button" at bounding box center [476, 540] width 113 height 64
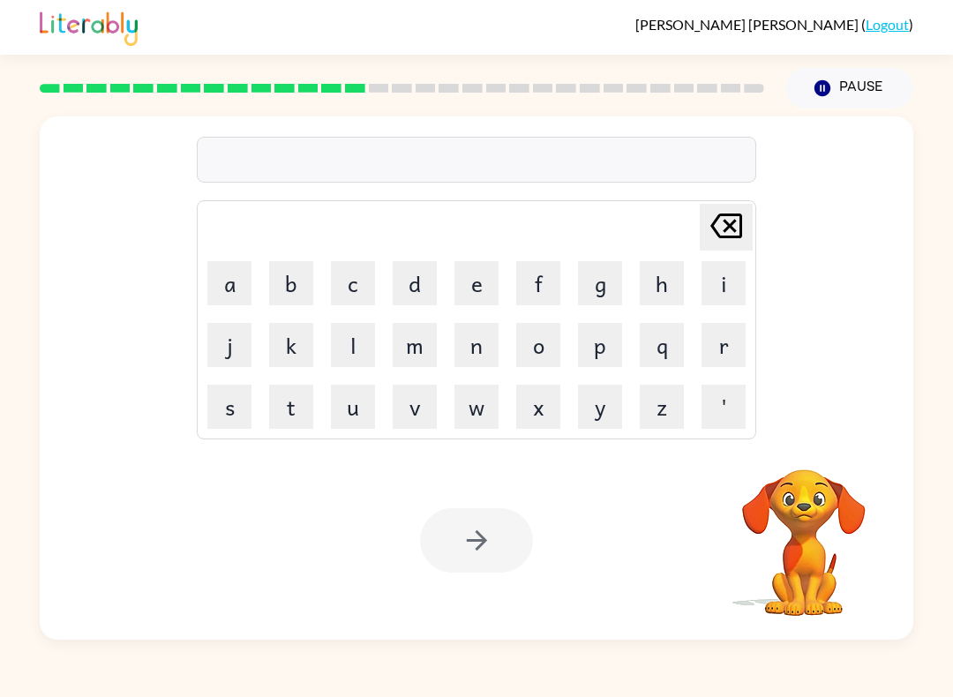
click at [423, 345] on button "m" at bounding box center [415, 345] width 44 height 44
click at [235, 276] on button "a" at bounding box center [229, 283] width 44 height 44
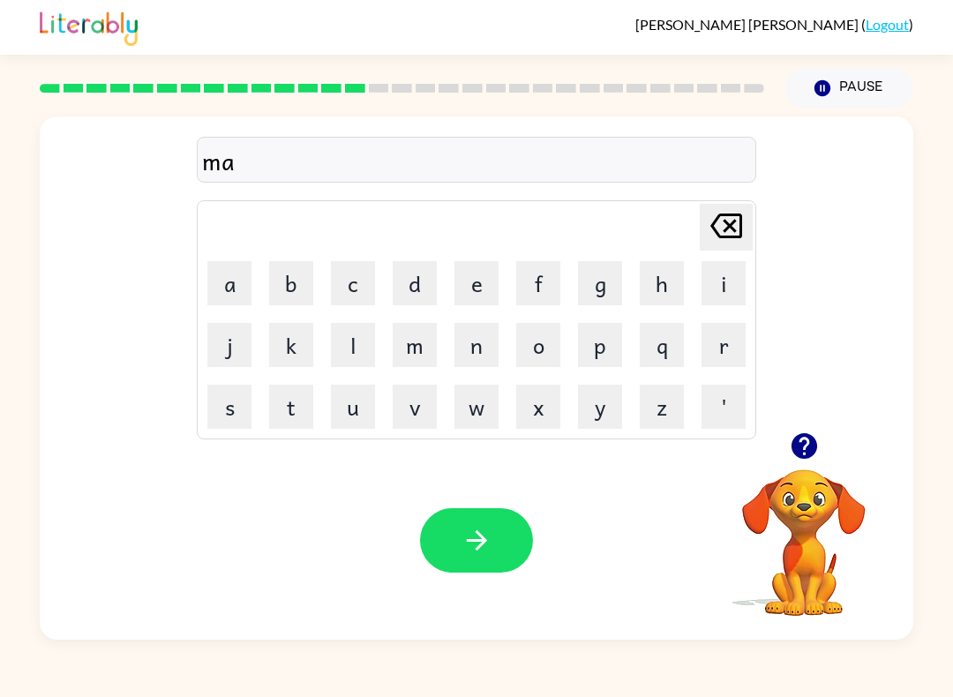
click at [236, 334] on button "j" at bounding box center [229, 345] width 44 height 44
click at [535, 338] on button "o" at bounding box center [538, 345] width 44 height 44
click at [723, 328] on button "r" at bounding box center [723, 345] width 44 height 44
click at [483, 516] on button "button" at bounding box center [476, 540] width 113 height 64
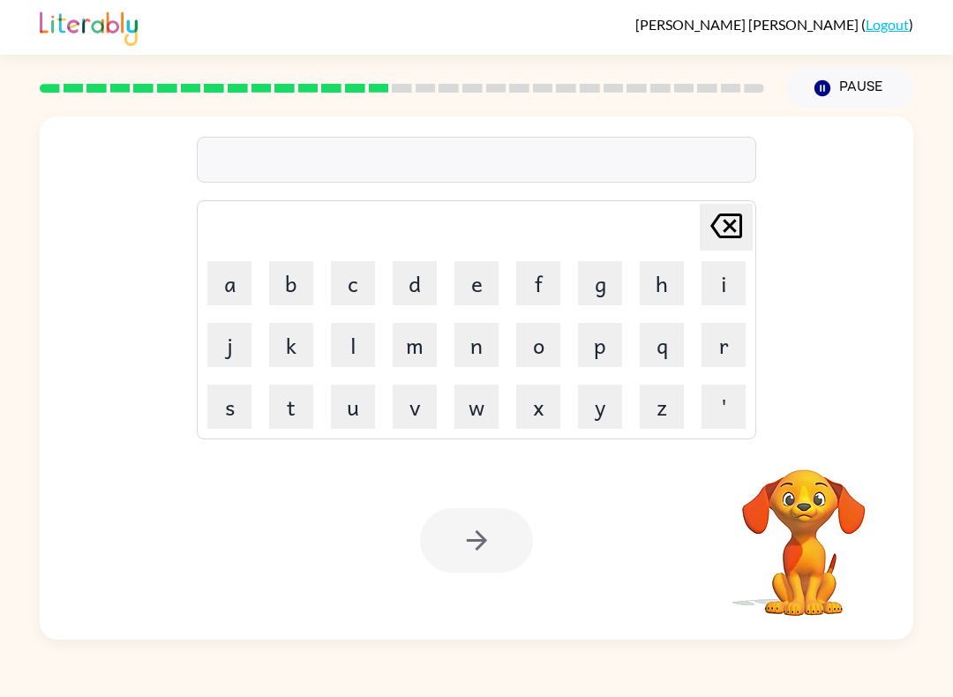
click at [243, 396] on button "s" at bounding box center [229, 407] width 44 height 44
click at [608, 353] on button "p" at bounding box center [600, 345] width 44 height 44
click at [242, 276] on button "a" at bounding box center [229, 283] width 44 height 44
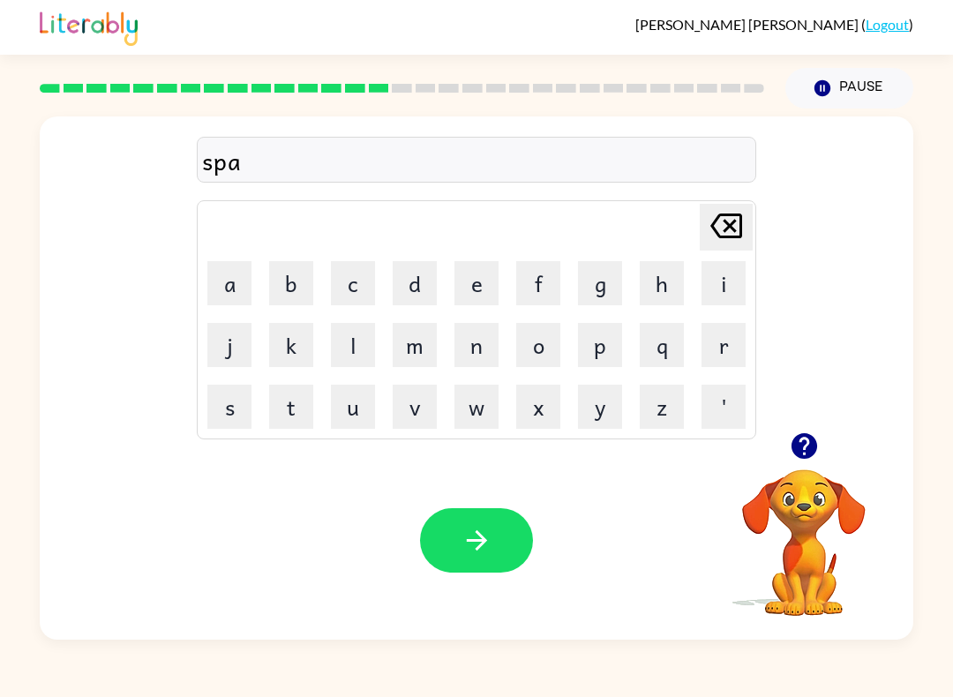
click at [714, 341] on button "r" at bounding box center [723, 345] width 44 height 44
click at [297, 338] on button "k" at bounding box center [291, 345] width 44 height 44
click at [495, 546] on button "button" at bounding box center [476, 540] width 113 height 64
click at [602, 339] on button "p" at bounding box center [600, 345] width 44 height 44
click at [551, 338] on button "o" at bounding box center [538, 345] width 44 height 44
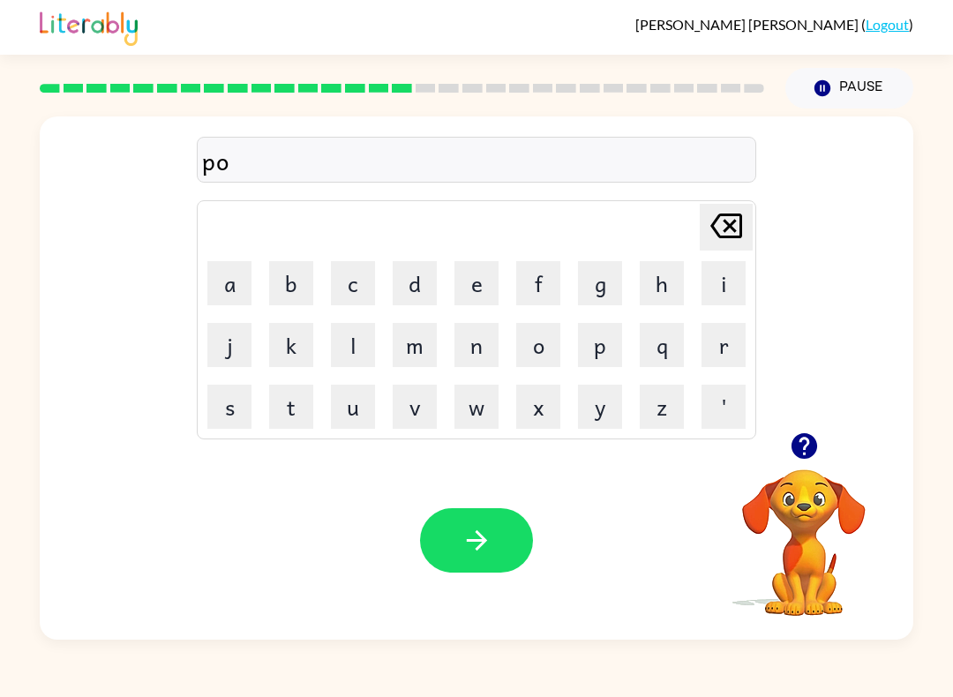
click at [481, 401] on button "w" at bounding box center [476, 407] width 44 height 44
click at [499, 534] on button "button" at bounding box center [476, 540] width 113 height 64
click at [236, 393] on button "s" at bounding box center [229, 407] width 44 height 44
click at [615, 334] on button "p" at bounding box center [600, 345] width 44 height 44
click at [724, 291] on button "i" at bounding box center [723, 283] width 44 height 44
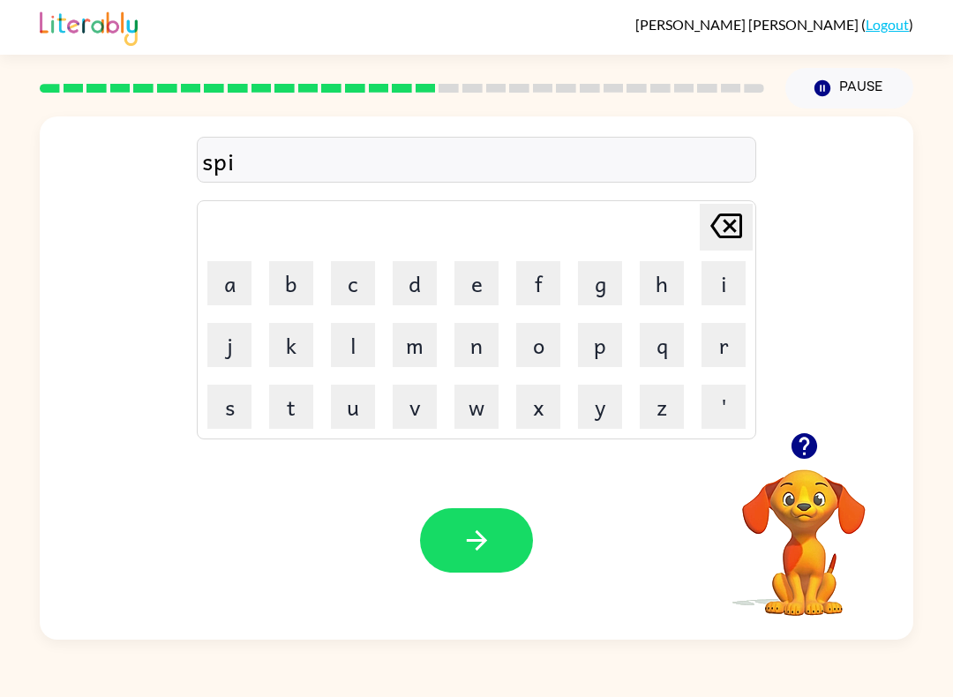
click at [365, 393] on button "u" at bounding box center [353, 407] width 44 height 44
click at [721, 236] on icon at bounding box center [726, 225] width 32 height 25
click at [492, 341] on button "n" at bounding box center [476, 345] width 44 height 44
click at [721, 295] on button "i" at bounding box center [723, 283] width 44 height 44
click at [475, 333] on button "n" at bounding box center [476, 345] width 44 height 44
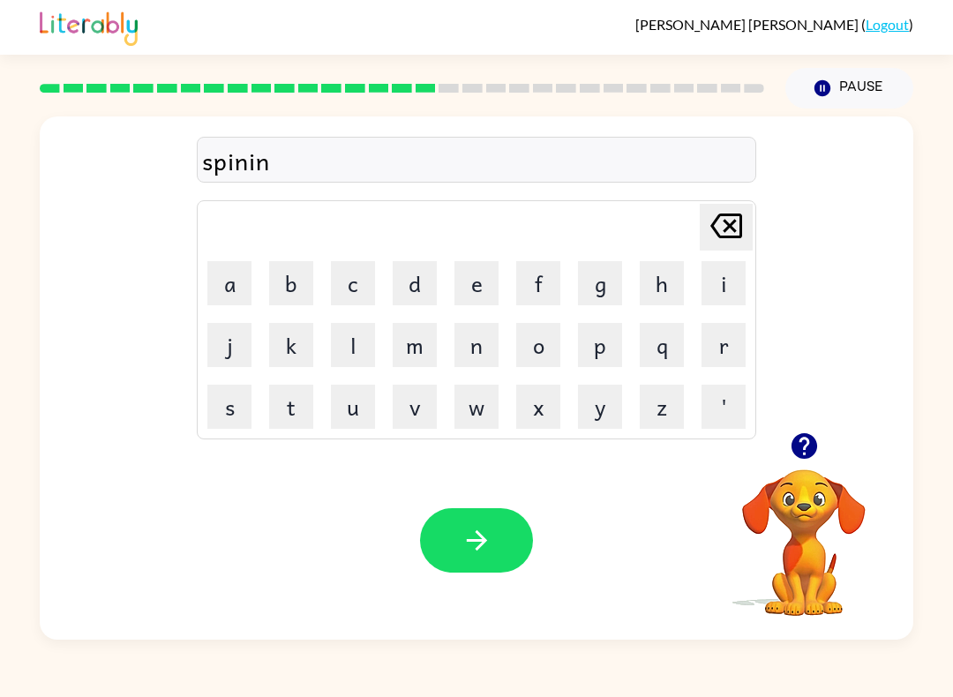
click at [609, 291] on button "g" at bounding box center [600, 283] width 44 height 44
click at [496, 530] on button "button" at bounding box center [476, 540] width 113 height 64
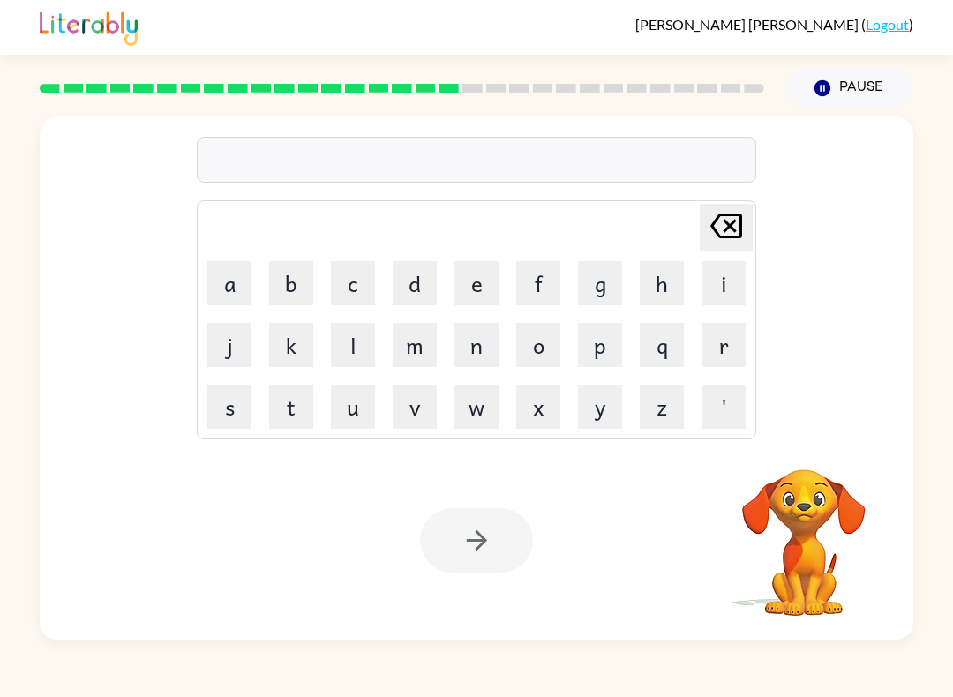
click at [601, 286] on button "g" at bounding box center [600, 283] width 44 height 44
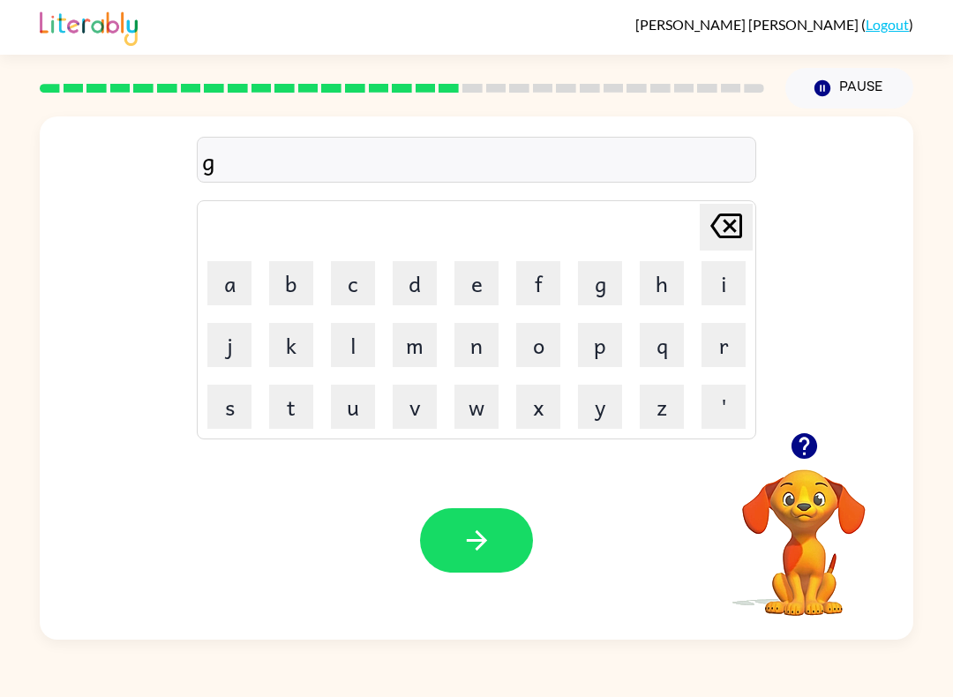
click at [718, 343] on button "r" at bounding box center [723, 345] width 44 height 44
click at [372, 400] on button "u" at bounding box center [353, 407] width 44 height 44
click at [419, 340] on button "m" at bounding box center [415, 345] width 44 height 44
click at [614, 338] on button "p" at bounding box center [600, 345] width 44 height 44
click at [728, 291] on button "i" at bounding box center [723, 283] width 44 height 44
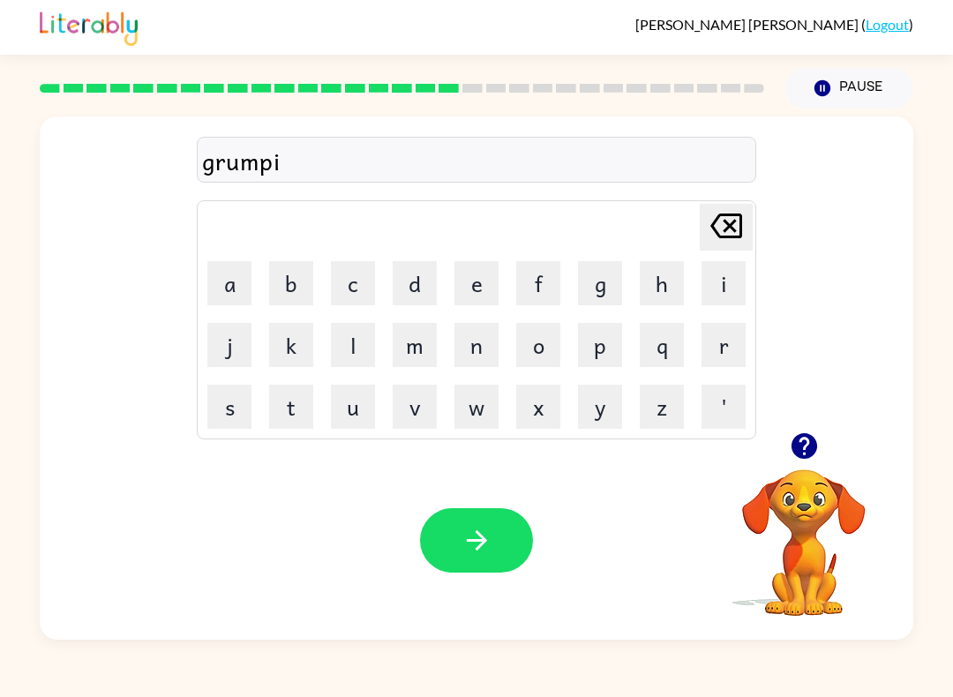
click at [490, 286] on button "e" at bounding box center [476, 283] width 44 height 44
click at [227, 389] on button "s" at bounding box center [229, 407] width 44 height 44
click at [308, 400] on button "t" at bounding box center [291, 407] width 44 height 44
click at [481, 541] on icon "button" at bounding box center [476, 540] width 20 height 20
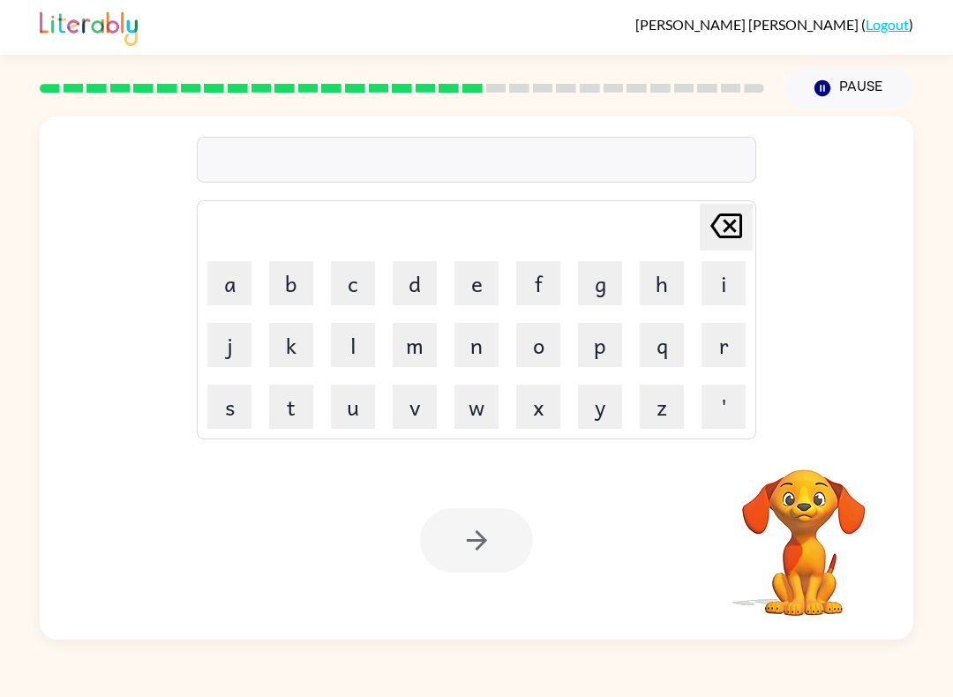
click at [716, 303] on button "i" at bounding box center [723, 283] width 44 height 44
click at [471, 358] on button "n" at bounding box center [476, 345] width 44 height 44
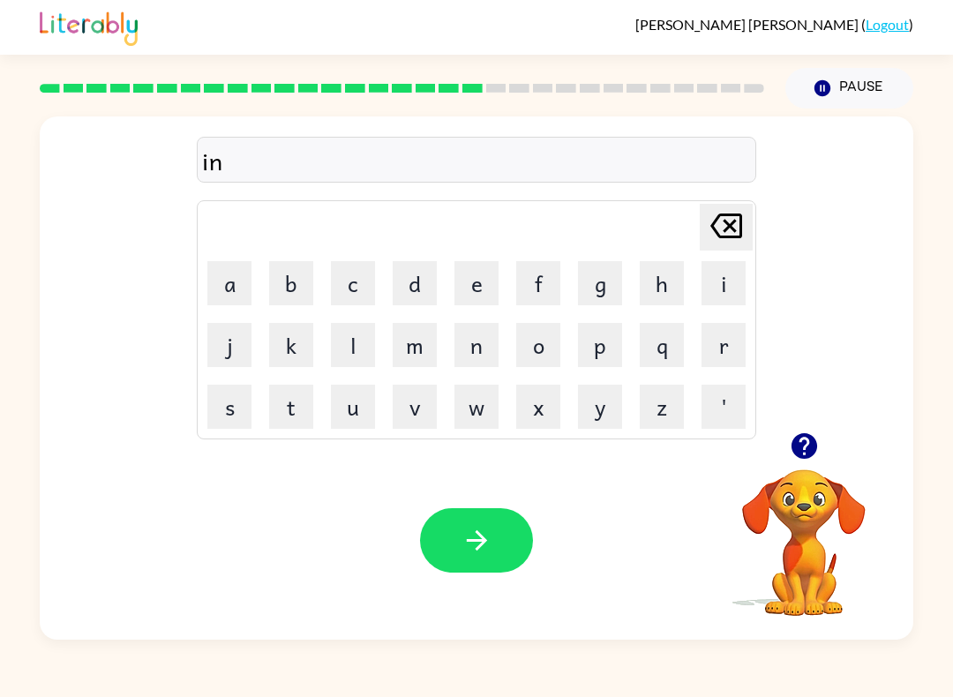
click at [348, 287] on button "c" at bounding box center [353, 283] width 44 height 44
click at [719, 325] on button "r" at bounding box center [723, 345] width 44 height 44
click at [471, 287] on button "e" at bounding box center [476, 283] width 44 height 44
click at [416, 297] on button "d" at bounding box center [415, 283] width 44 height 44
click at [722, 276] on button "i" at bounding box center [723, 283] width 44 height 44
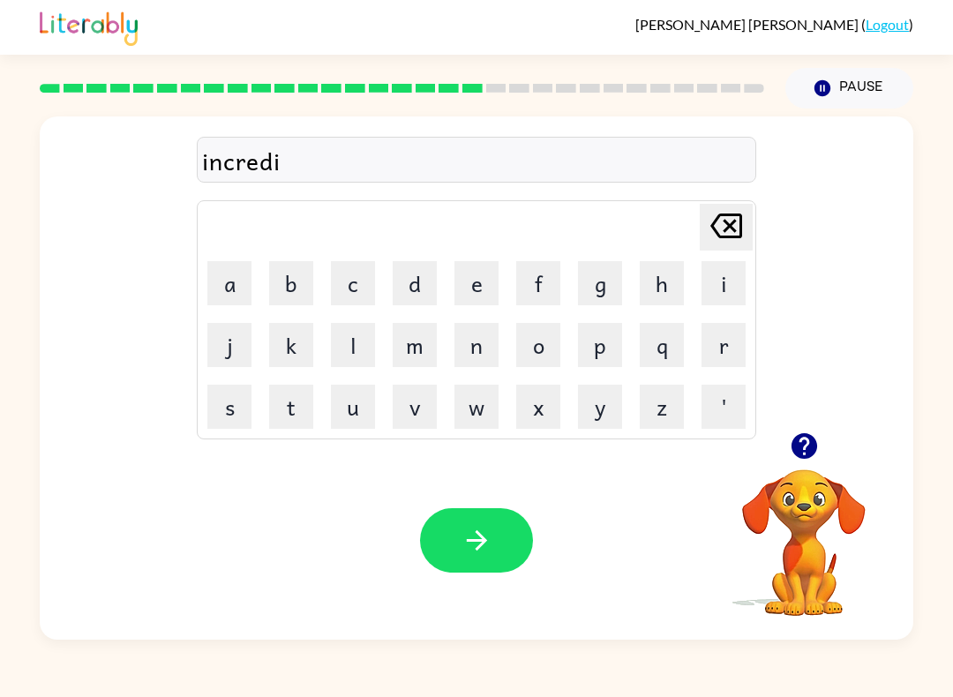
click at [295, 273] on button "b" at bounding box center [291, 283] width 44 height 44
click at [356, 338] on button "l" at bounding box center [353, 345] width 44 height 44
click at [467, 300] on button "e" at bounding box center [476, 283] width 44 height 44
click at [502, 553] on button "button" at bounding box center [476, 540] width 113 height 64
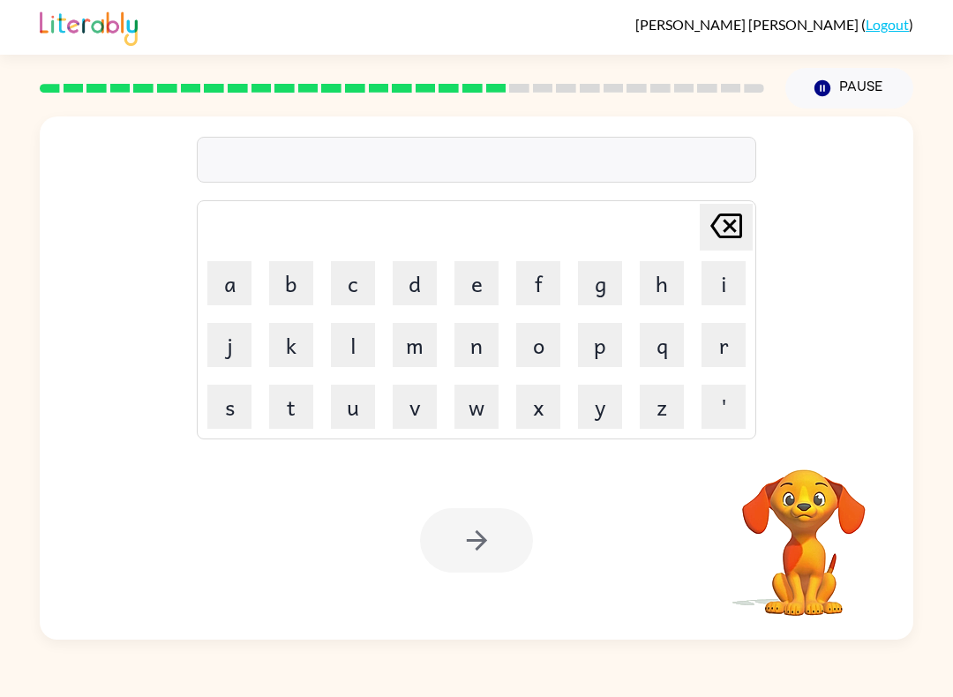
click at [363, 323] on button "l" at bounding box center [353, 345] width 44 height 44
click at [726, 276] on button "i" at bounding box center [723, 283] width 44 height 44
click at [247, 390] on button "s" at bounding box center [229, 407] width 44 height 44
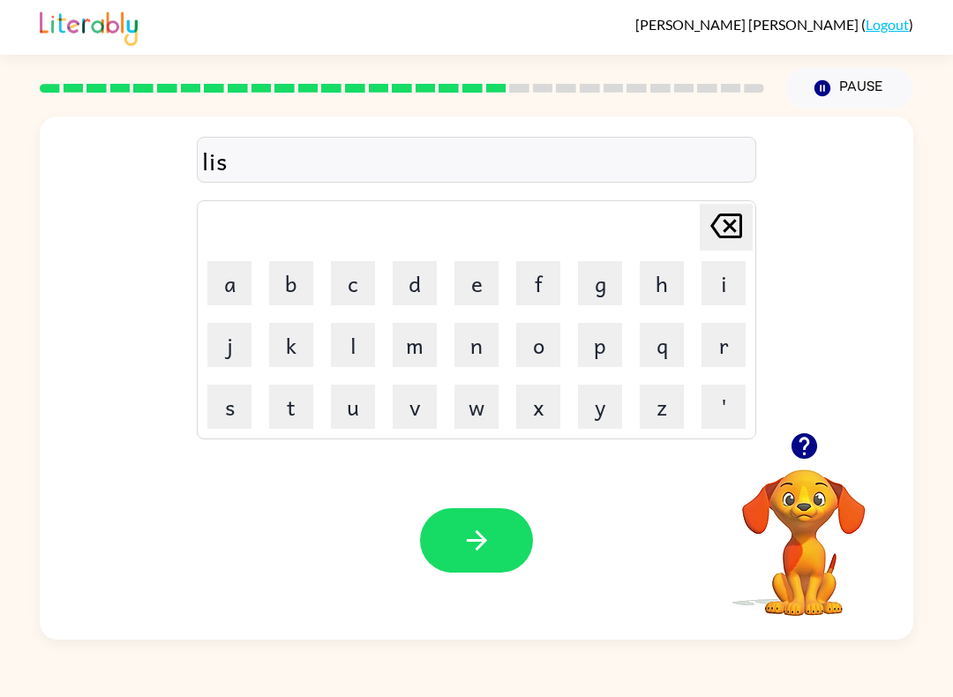
click at [480, 275] on button "e" at bounding box center [476, 283] width 44 height 44
click at [490, 332] on button "n" at bounding box center [476, 345] width 44 height 44
click at [299, 392] on button "t" at bounding box center [291, 407] width 44 height 44
click at [728, 225] on icon at bounding box center [726, 225] width 32 height 25
click at [727, 225] on icon at bounding box center [726, 225] width 32 height 25
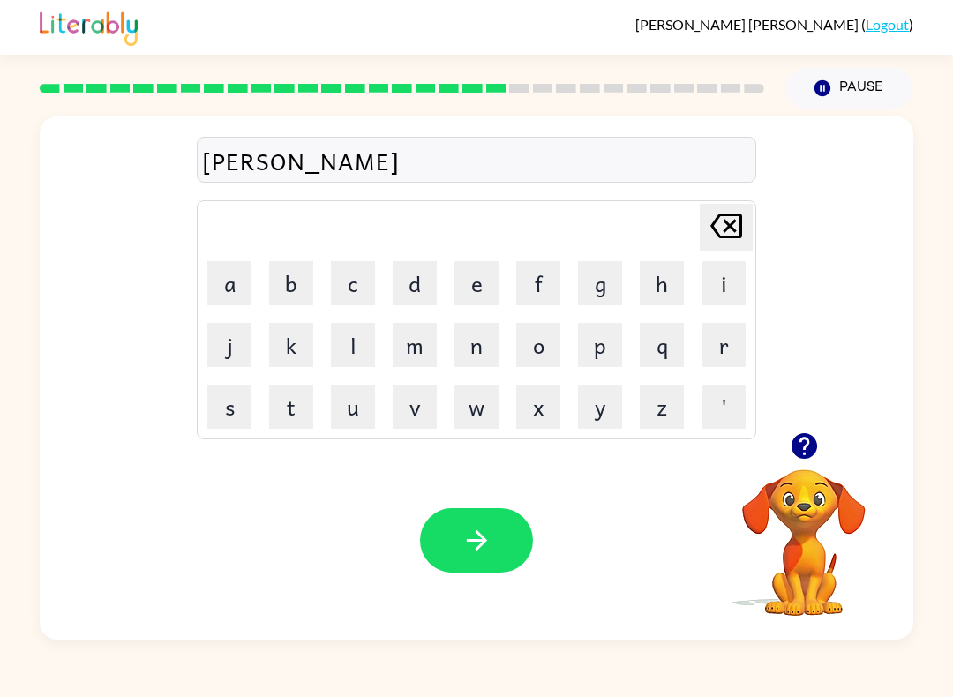
click at [731, 228] on icon at bounding box center [726, 225] width 32 height 25
click at [304, 389] on button "t" at bounding box center [291, 407] width 44 height 44
click at [467, 286] on button "e" at bounding box center [476, 283] width 44 height 44
click at [480, 348] on button "n" at bounding box center [476, 345] width 44 height 44
click at [284, 407] on button "t" at bounding box center [291, 407] width 44 height 44
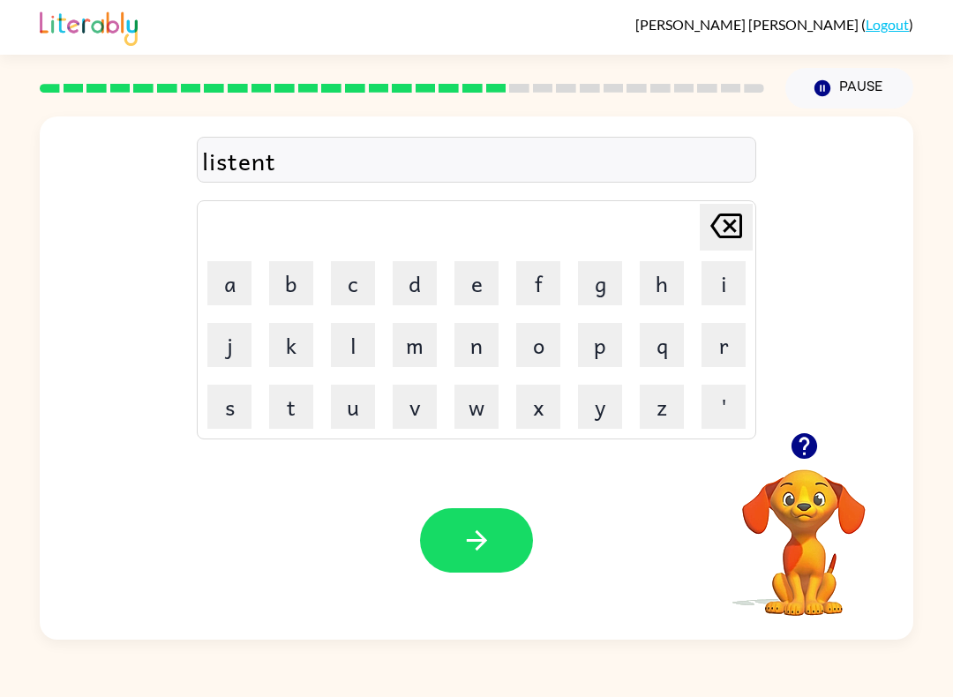
click at [729, 235] on icon "[PERSON_NAME] last character input" at bounding box center [726, 226] width 42 height 42
click at [806, 439] on icon "button" at bounding box center [804, 445] width 31 height 31
click at [121, 12] on img at bounding box center [89, 26] width 98 height 39
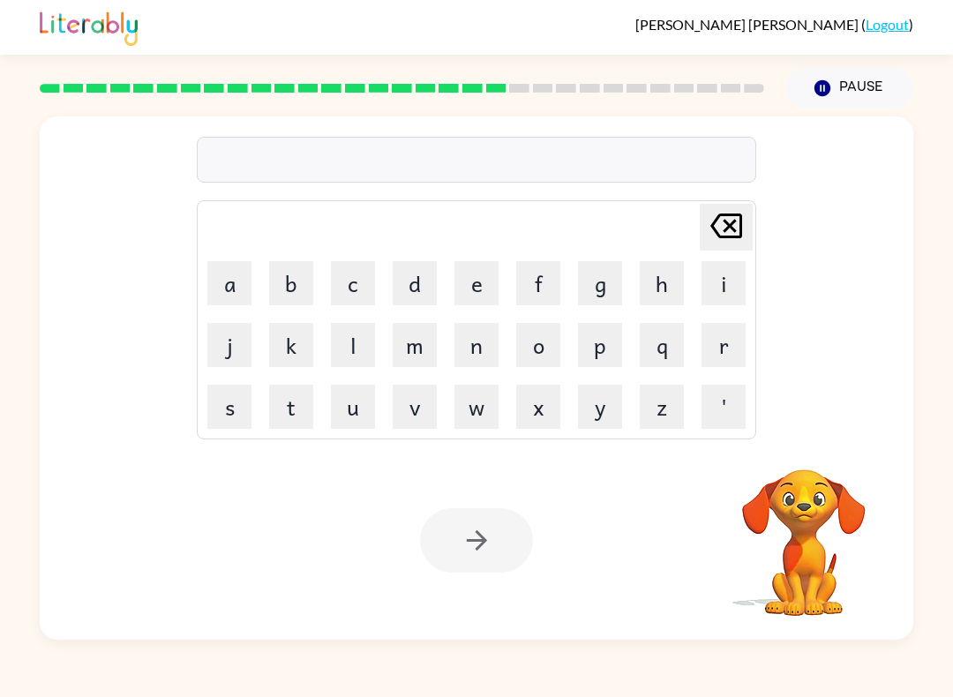
click at [351, 324] on button "l" at bounding box center [353, 345] width 44 height 44
click at [729, 287] on button "i" at bounding box center [723, 283] width 44 height 44
click at [240, 393] on button "s" at bounding box center [229, 407] width 44 height 44
click at [311, 407] on button "t" at bounding box center [291, 407] width 44 height 44
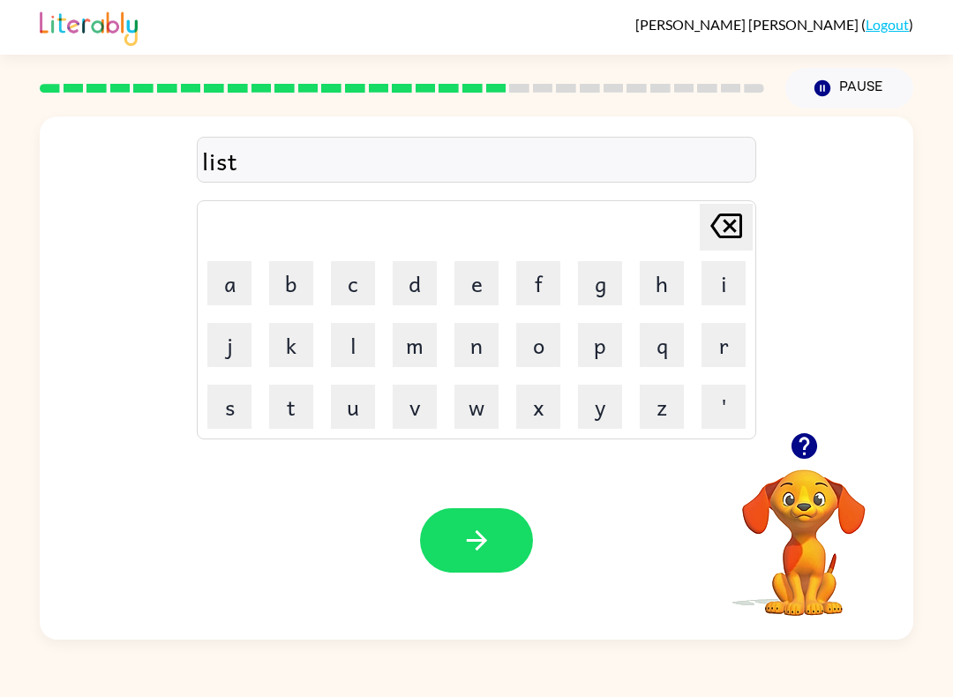
click at [469, 270] on button "e" at bounding box center [476, 283] width 44 height 44
click at [482, 351] on button "n" at bounding box center [476, 345] width 44 height 44
click at [485, 288] on button "e" at bounding box center [476, 283] width 44 height 44
click at [415, 269] on button "d" at bounding box center [415, 283] width 44 height 44
click at [486, 541] on icon "button" at bounding box center [476, 540] width 20 height 20
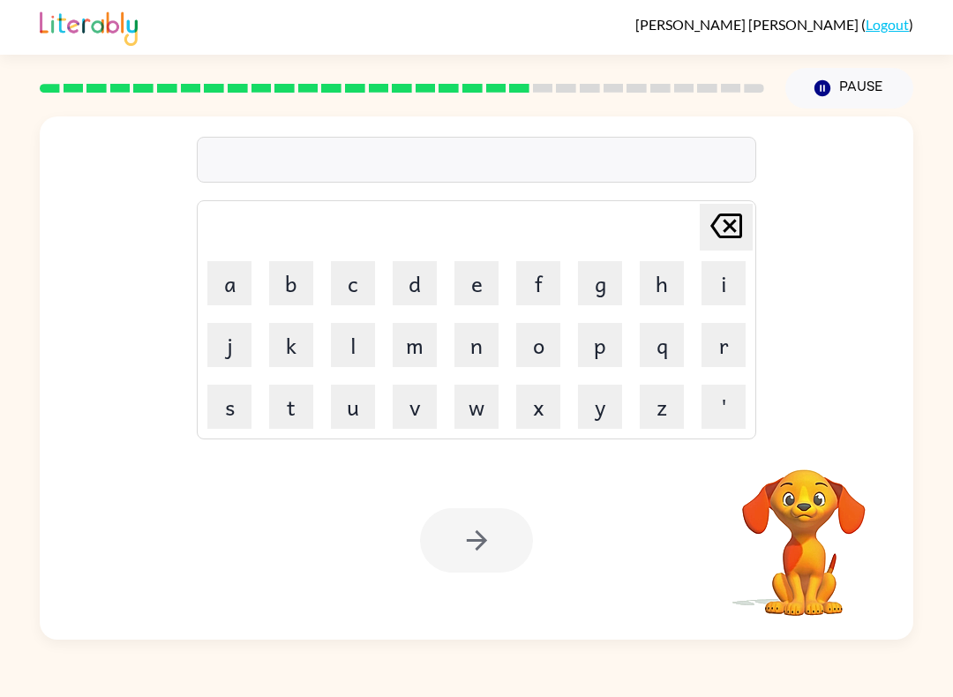
click at [484, 334] on button "n" at bounding box center [476, 345] width 44 height 44
click at [553, 338] on button "o" at bounding box center [538, 345] width 44 height 44
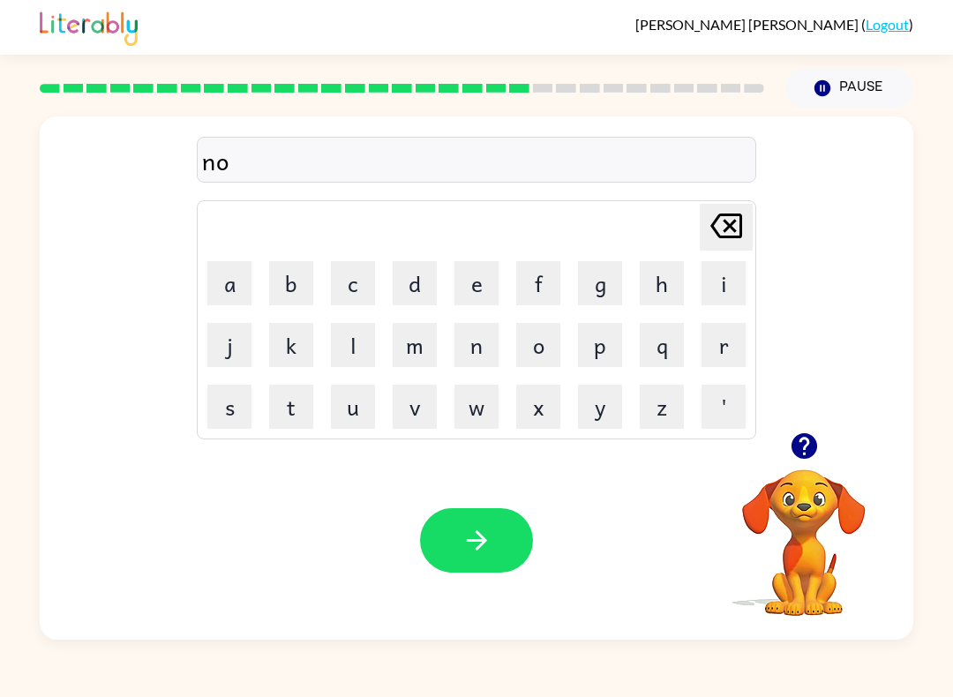
click at [424, 345] on button "m" at bounding box center [415, 345] width 44 height 44
click at [712, 289] on button "i" at bounding box center [723, 283] width 44 height 44
click at [489, 347] on button "n" at bounding box center [476, 345] width 44 height 44
click at [233, 275] on button "a" at bounding box center [229, 283] width 44 height 44
click at [295, 400] on button "t" at bounding box center [291, 407] width 44 height 44
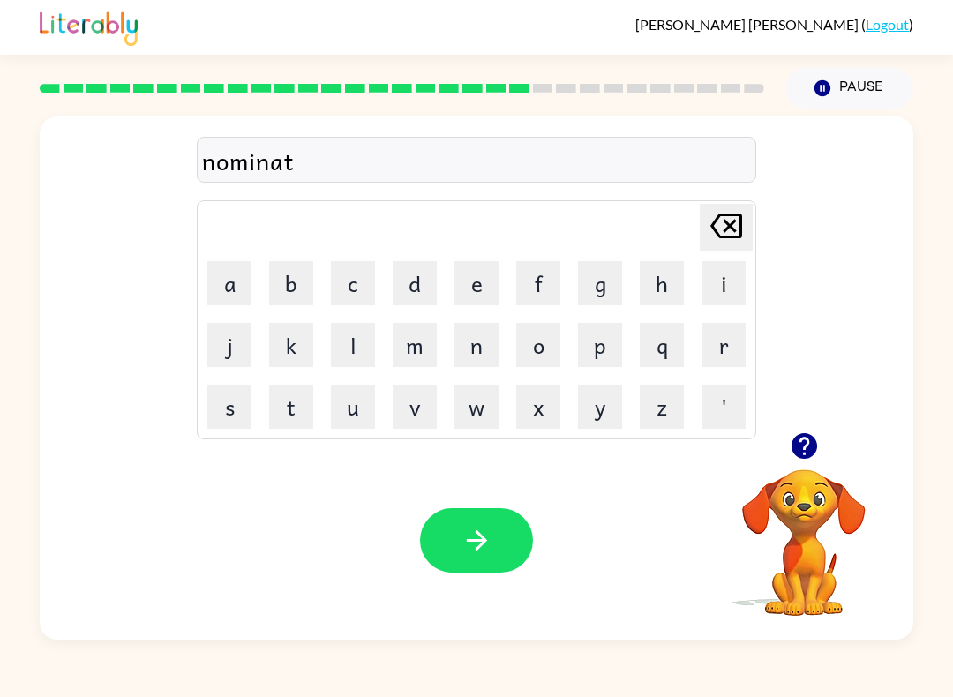
click at [482, 280] on button "e" at bounding box center [476, 283] width 44 height 44
click at [495, 537] on button "button" at bounding box center [476, 540] width 113 height 64
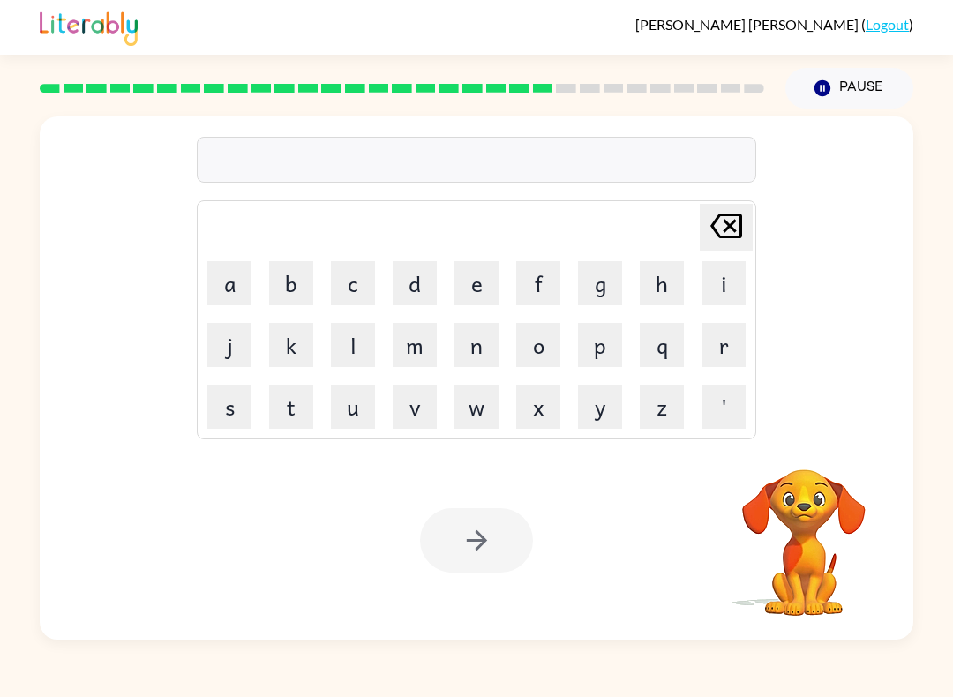
click at [244, 390] on button "s" at bounding box center [229, 407] width 44 height 44
click at [356, 410] on button "u" at bounding box center [353, 407] width 44 height 44
click at [238, 397] on button "s" at bounding box center [229, 407] width 44 height 44
click at [290, 414] on button "t" at bounding box center [291, 407] width 44 height 44
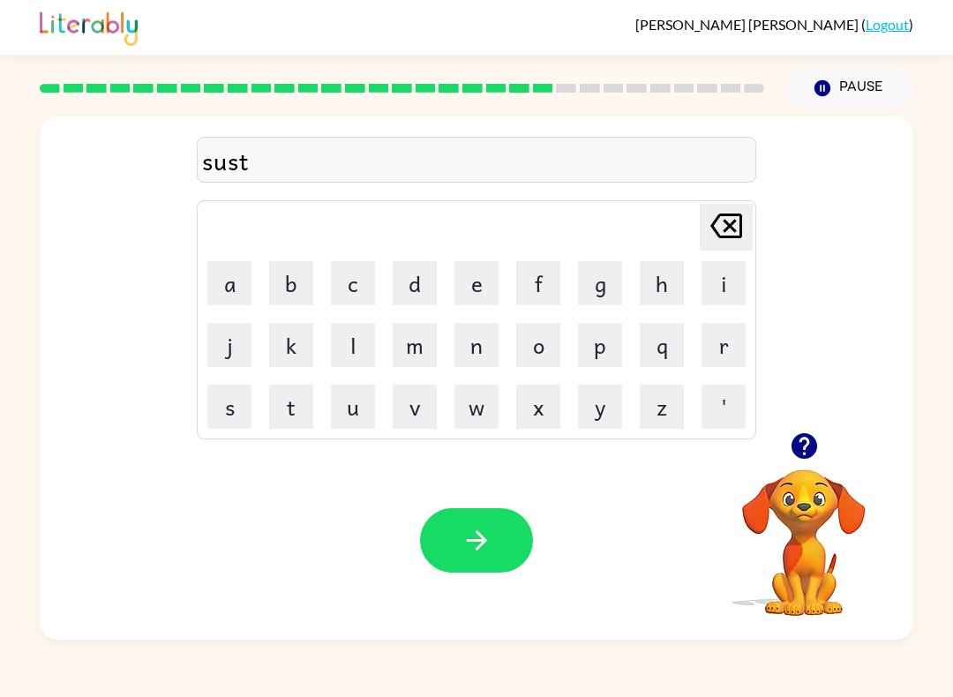
click at [228, 278] on button "a" at bounding box center [229, 283] width 44 height 44
click at [713, 291] on button "i" at bounding box center [723, 283] width 44 height 44
click at [469, 346] on button "n" at bounding box center [476, 345] width 44 height 44
click at [476, 549] on icon "button" at bounding box center [476, 540] width 20 height 20
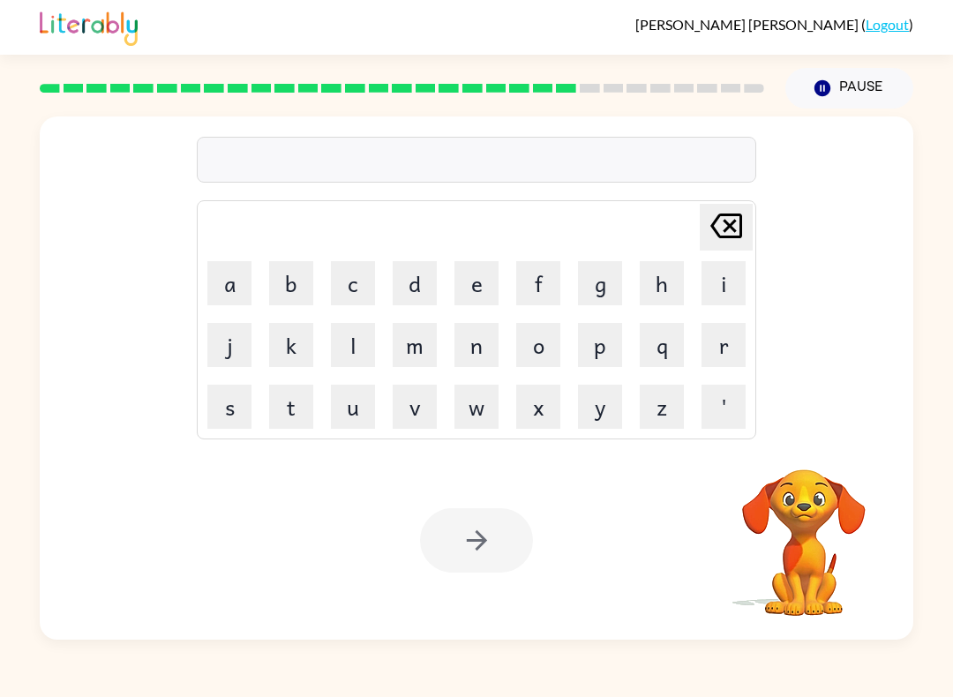
click at [483, 402] on button "w" at bounding box center [476, 407] width 44 height 44
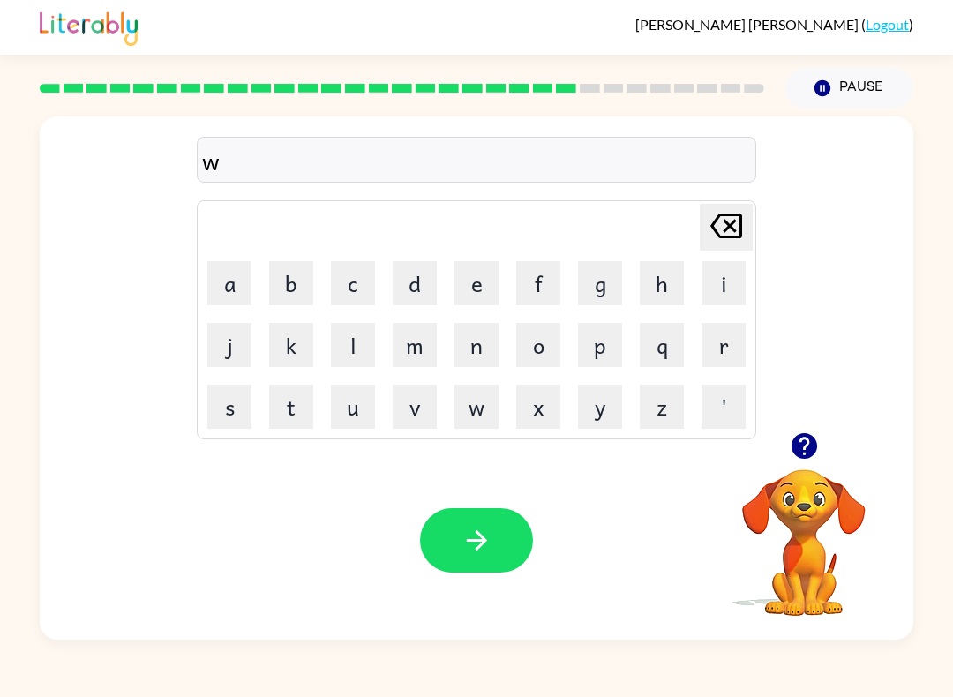
click at [543, 348] on button "o" at bounding box center [538, 345] width 44 height 44
click at [721, 347] on button "r" at bounding box center [723, 345] width 44 height 44
click at [429, 287] on button "d" at bounding box center [415, 283] width 44 height 44
click at [719, 288] on button "i" at bounding box center [723, 283] width 44 height 44
click at [468, 268] on button "e" at bounding box center [476, 283] width 44 height 44
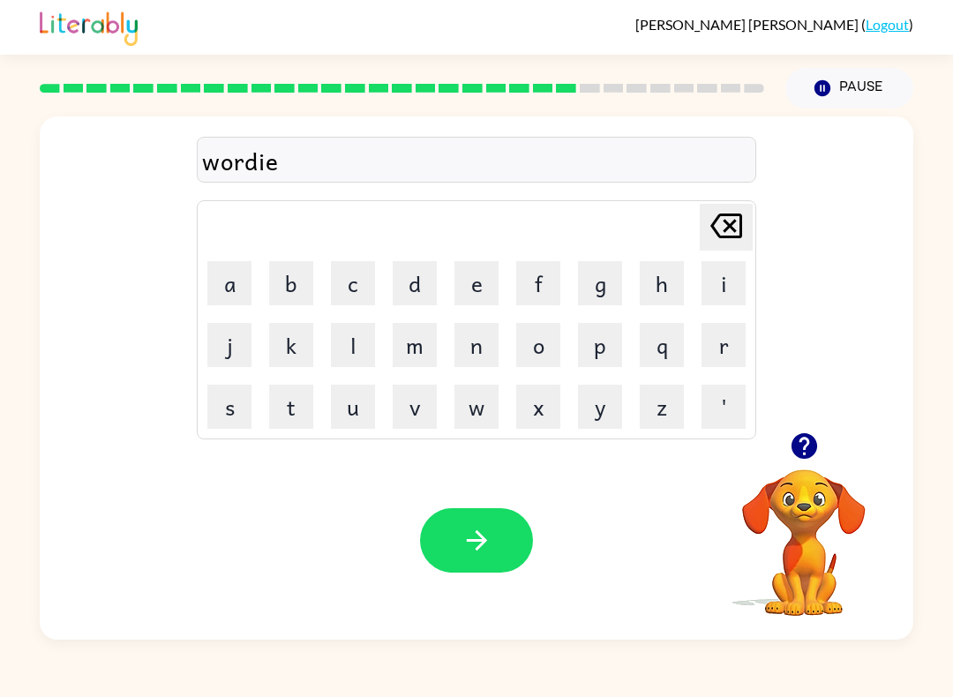
click at [483, 533] on icon "button" at bounding box center [476, 540] width 31 height 31
click at [712, 347] on button "r" at bounding box center [723, 345] width 44 height 44
click at [483, 286] on button "e" at bounding box center [476, 283] width 44 height 44
click at [484, 276] on button "e" at bounding box center [476, 283] width 44 height 44
click at [724, 227] on icon "[PERSON_NAME] last character input" at bounding box center [726, 226] width 42 height 42
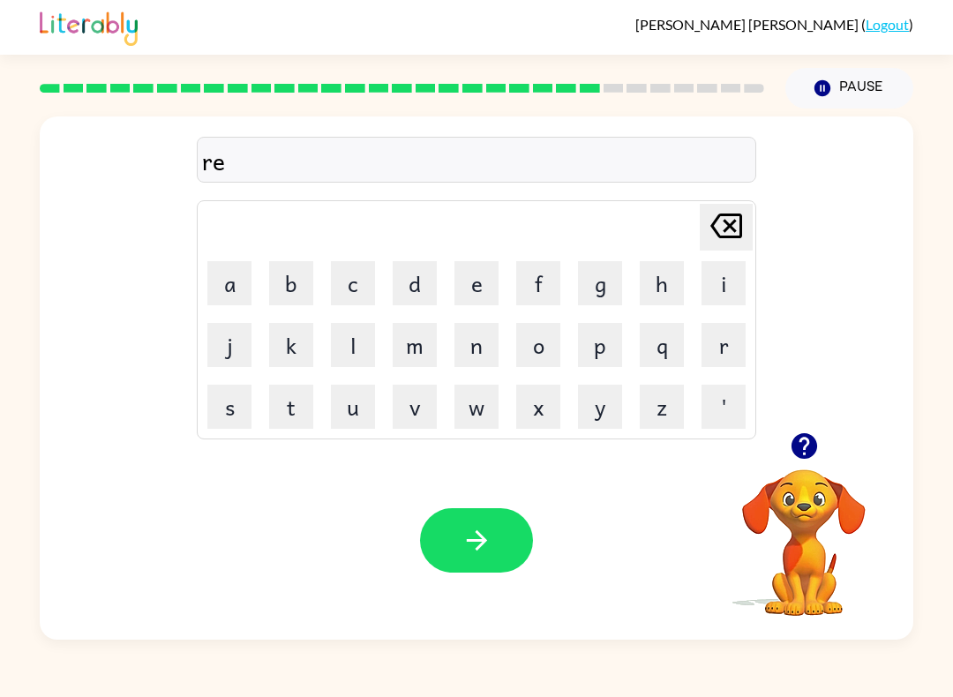
click at [366, 336] on button "l" at bounding box center [353, 345] width 44 height 44
click at [227, 284] on button "a" at bounding box center [229, 283] width 44 height 44
click at [297, 402] on button "t" at bounding box center [291, 407] width 44 height 44
click at [471, 301] on button "e" at bounding box center [476, 283] width 44 height 44
click at [422, 291] on button "d" at bounding box center [415, 283] width 44 height 44
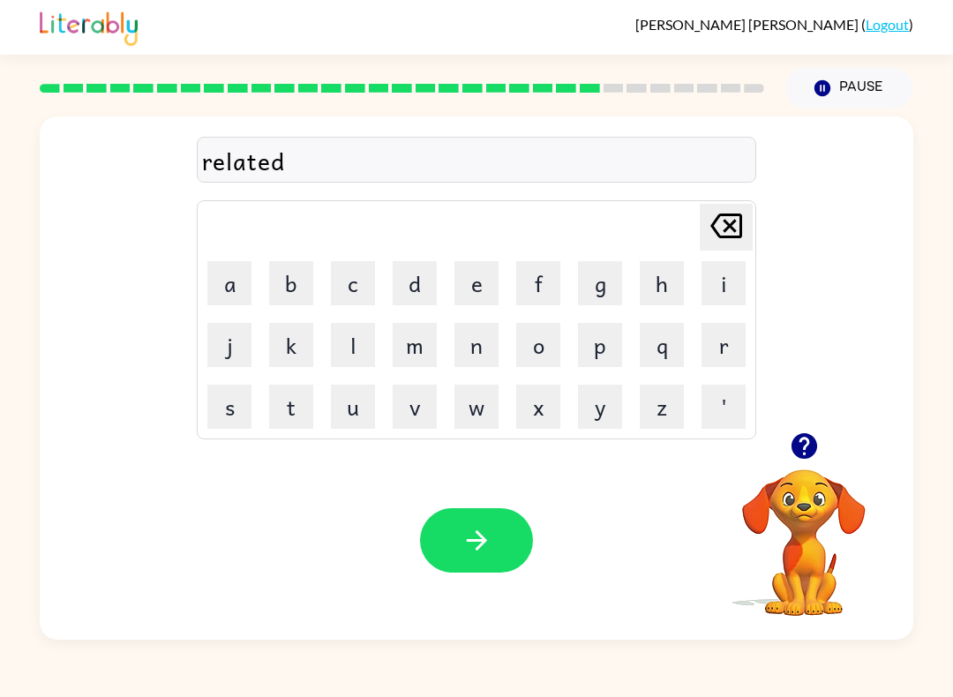
click at [488, 523] on button "button" at bounding box center [476, 540] width 113 height 64
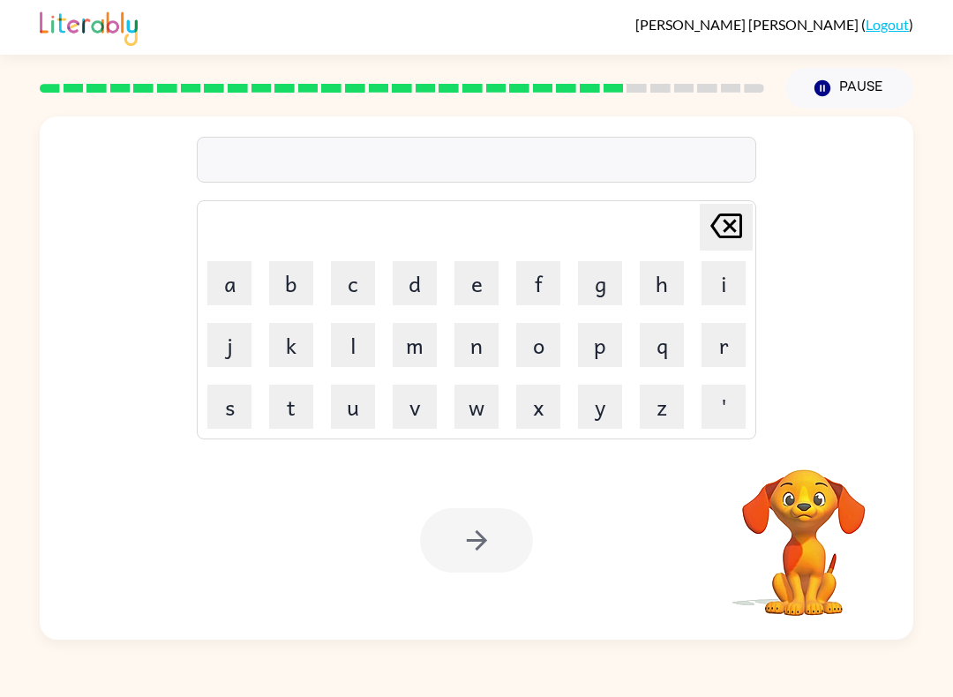
click at [299, 340] on button "k" at bounding box center [291, 345] width 44 height 44
click at [730, 277] on button "i" at bounding box center [723, 283] width 44 height 44
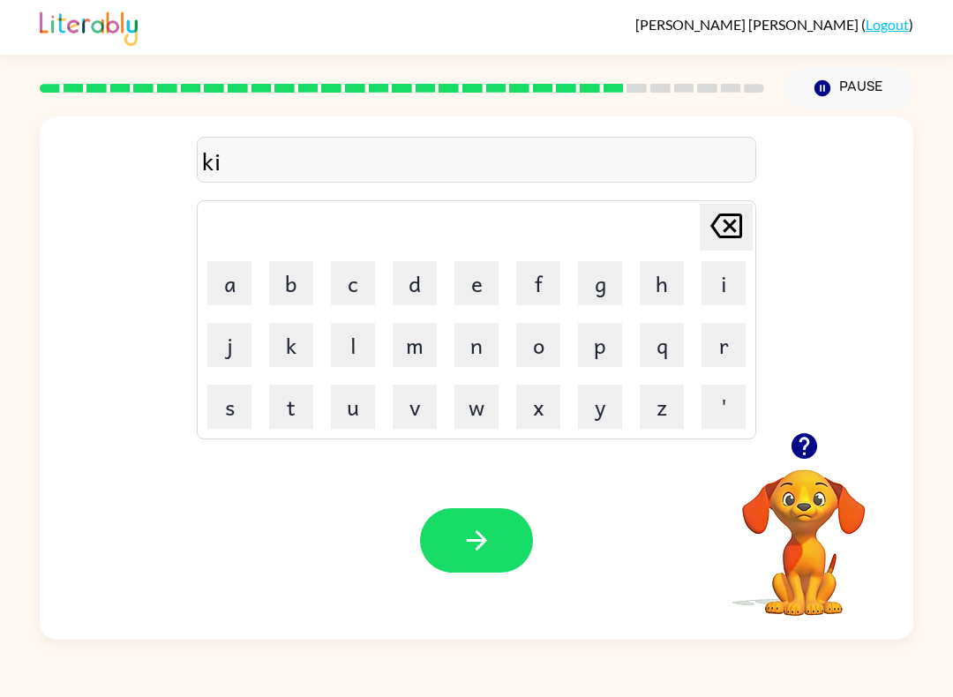
click at [305, 406] on button "t" at bounding box center [291, 407] width 44 height 44
click at [304, 405] on button "t" at bounding box center [291, 407] width 44 height 44
click at [475, 272] on button "e" at bounding box center [476, 283] width 44 height 44
click at [495, 340] on button "n" at bounding box center [476, 345] width 44 height 44
click at [501, 532] on button "button" at bounding box center [476, 540] width 113 height 64
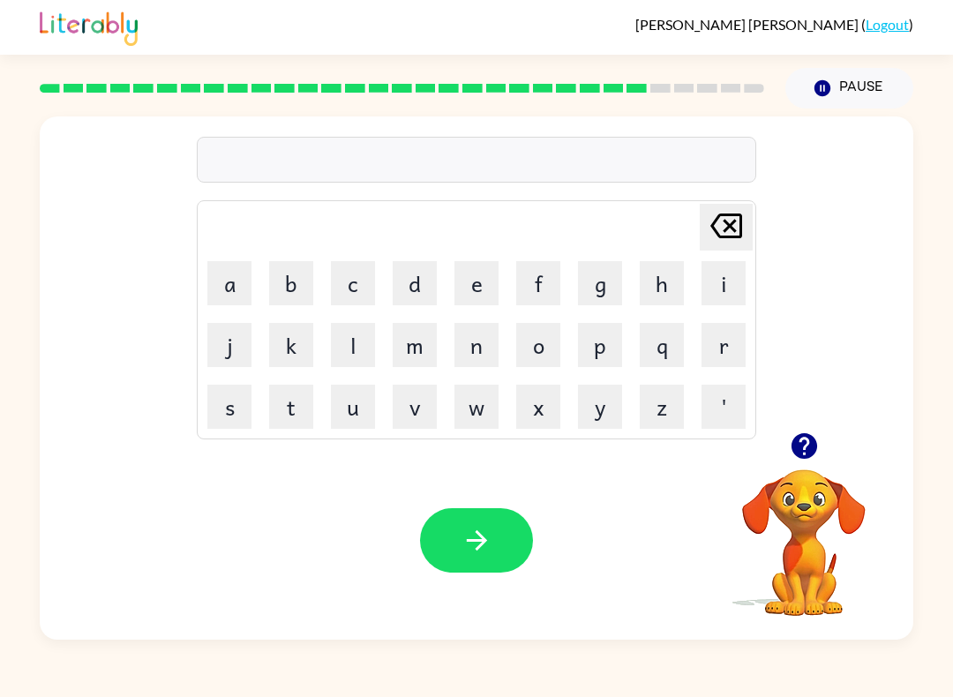
click at [430, 275] on button "d" at bounding box center [415, 283] width 44 height 44
click at [485, 288] on button "e" at bounding box center [476, 283] width 44 height 44
click at [607, 348] on button "p" at bounding box center [600, 345] width 44 height 44
click at [249, 286] on button "a" at bounding box center [229, 283] width 44 height 44
click at [720, 345] on button "r" at bounding box center [723, 345] width 44 height 44
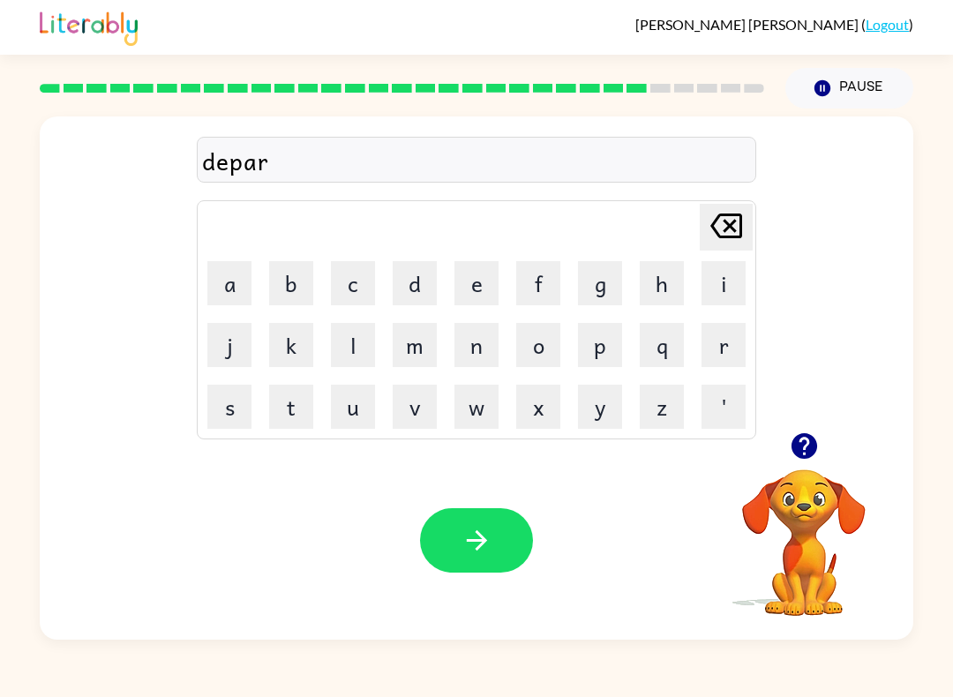
click at [272, 420] on button "t" at bounding box center [291, 407] width 44 height 44
click at [420, 339] on button "m" at bounding box center [415, 345] width 44 height 44
click at [477, 285] on button "e" at bounding box center [476, 283] width 44 height 44
click at [478, 341] on button "n" at bounding box center [476, 345] width 44 height 44
click at [295, 406] on button "t" at bounding box center [291, 407] width 44 height 44
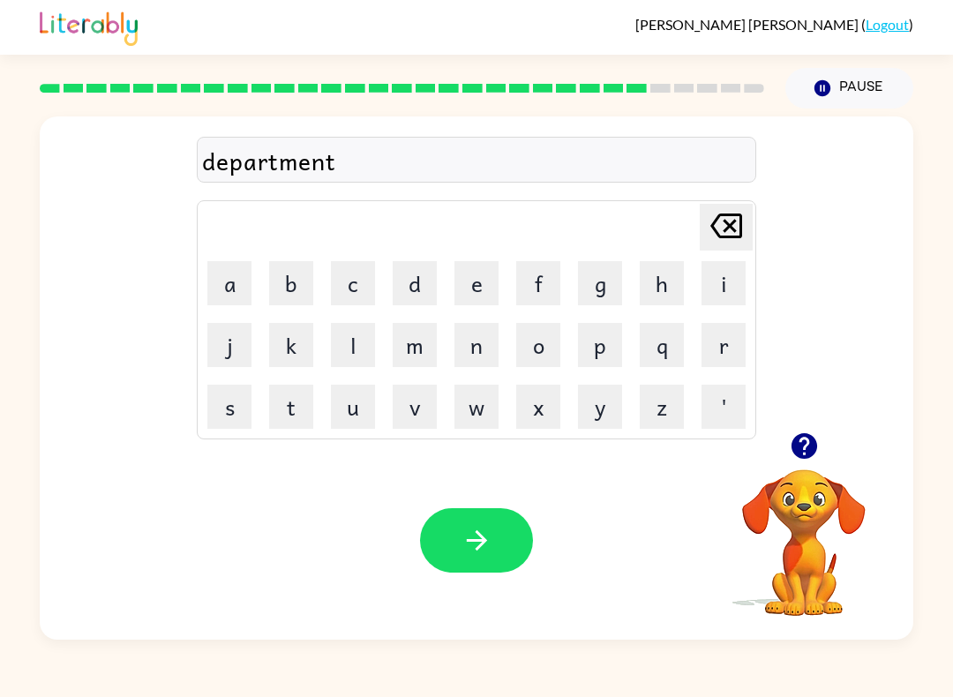
click at [479, 509] on button "button" at bounding box center [476, 540] width 113 height 64
click at [803, 450] on icon "button" at bounding box center [804, 445] width 31 height 31
click at [240, 411] on button "s" at bounding box center [229, 407] width 44 height 44
click at [355, 343] on button "l" at bounding box center [353, 345] width 44 height 44
click at [721, 282] on button "i" at bounding box center [723, 283] width 44 height 44
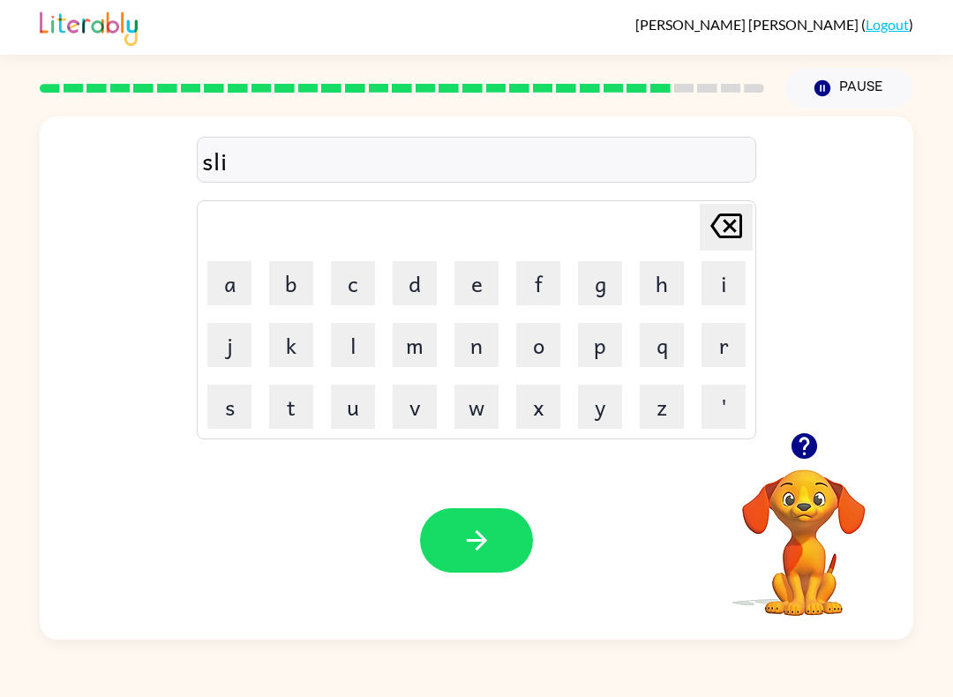
click at [601, 282] on button "g" at bounding box center [600, 283] width 44 height 44
click at [667, 288] on button "h" at bounding box center [661, 283] width 44 height 44
click at [296, 393] on button "t" at bounding box center [291, 407] width 44 height 44
click at [490, 521] on button "button" at bounding box center [476, 540] width 113 height 64
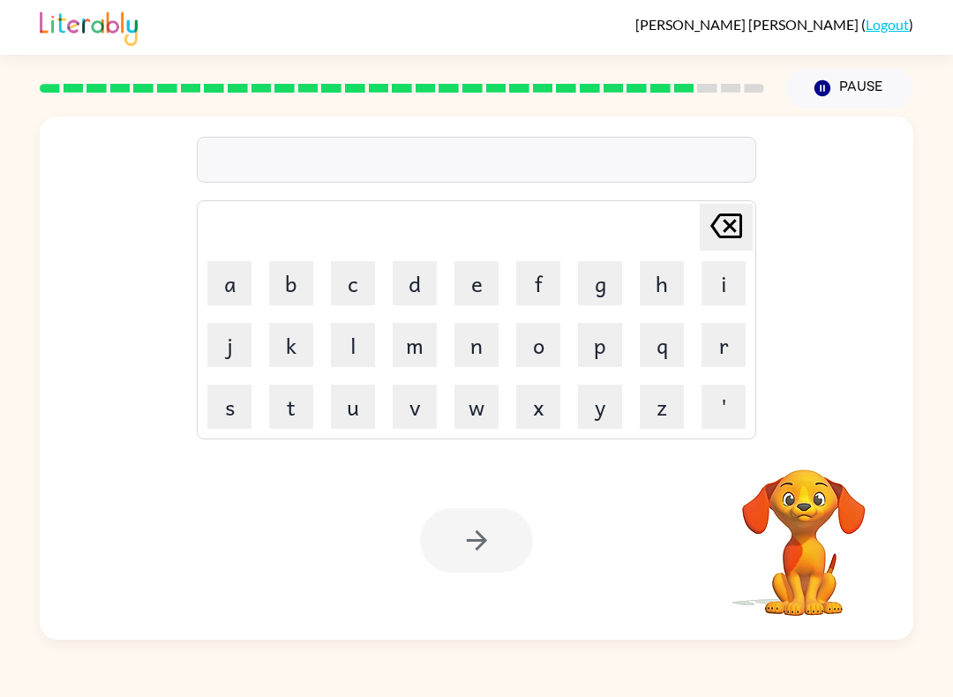
click at [429, 476] on div "Your browser must support playing .mp4 files to use Literably. Please try using…" at bounding box center [476, 540] width 873 height 198
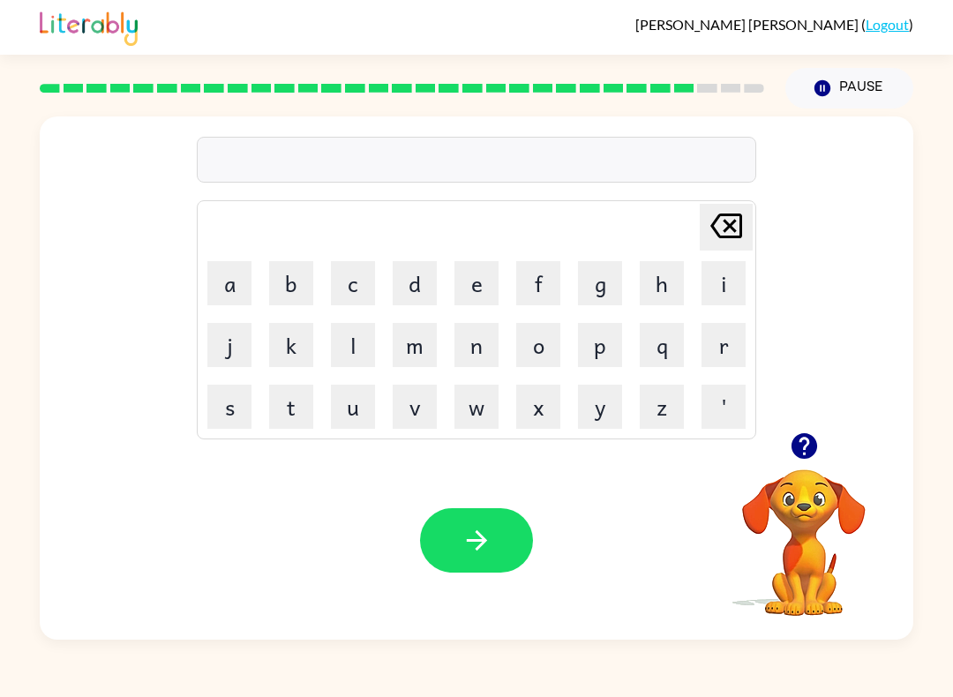
click at [374, 402] on button "u" at bounding box center [353, 407] width 44 height 44
click at [487, 342] on button "n" at bounding box center [476, 345] width 44 height 44
click at [723, 280] on button "i" at bounding box center [723, 283] width 44 height 44
click at [421, 406] on button "v" at bounding box center [415, 407] width 44 height 44
click at [482, 276] on button "e" at bounding box center [476, 283] width 44 height 44
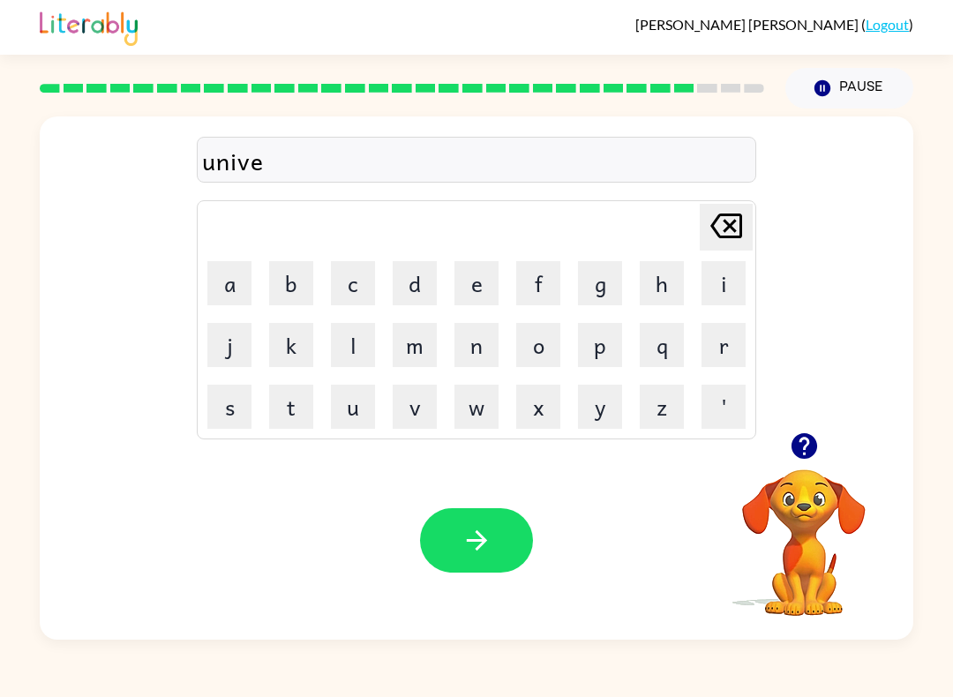
click at [727, 348] on button "r" at bounding box center [723, 345] width 44 height 44
click at [235, 295] on button "a" at bounding box center [229, 283] width 44 height 44
click at [358, 324] on button "l" at bounding box center [353, 345] width 44 height 44
click at [805, 436] on icon "button" at bounding box center [803, 446] width 26 height 26
click at [716, 246] on icon "[PERSON_NAME] last character input" at bounding box center [726, 226] width 42 height 42
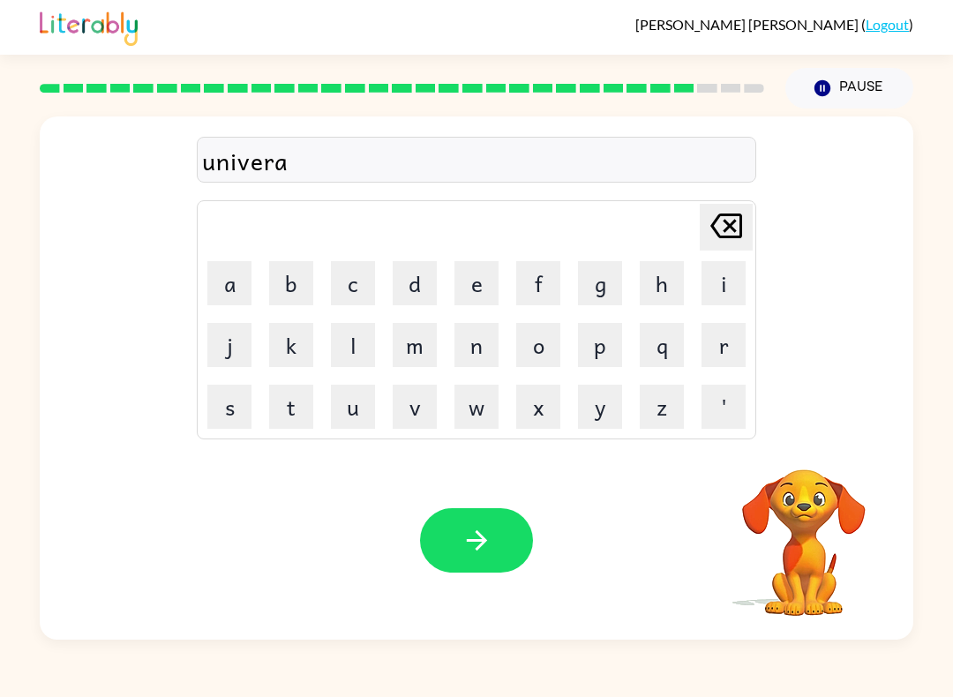
click at [716, 246] on icon "[PERSON_NAME] last character input" at bounding box center [726, 226] width 42 height 42
click at [236, 415] on button "s" at bounding box center [229, 407] width 44 height 44
click at [232, 280] on button "a" at bounding box center [229, 283] width 44 height 44
click at [367, 348] on button "l" at bounding box center [353, 345] width 44 height 44
click at [474, 529] on icon "button" at bounding box center [476, 540] width 31 height 31
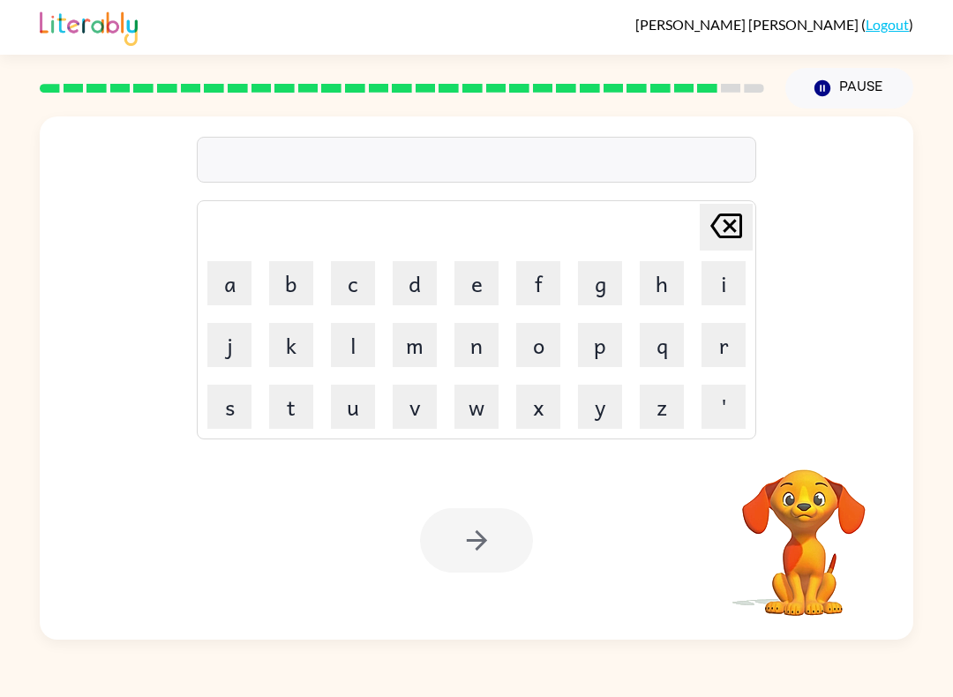
click at [229, 401] on button "s" at bounding box center [229, 407] width 44 height 44
click at [719, 287] on button "i" at bounding box center [723, 283] width 44 height 44
click at [364, 346] on button "l" at bounding box center [353, 345] width 44 height 44
click at [421, 406] on button "v" at bounding box center [415, 407] width 44 height 44
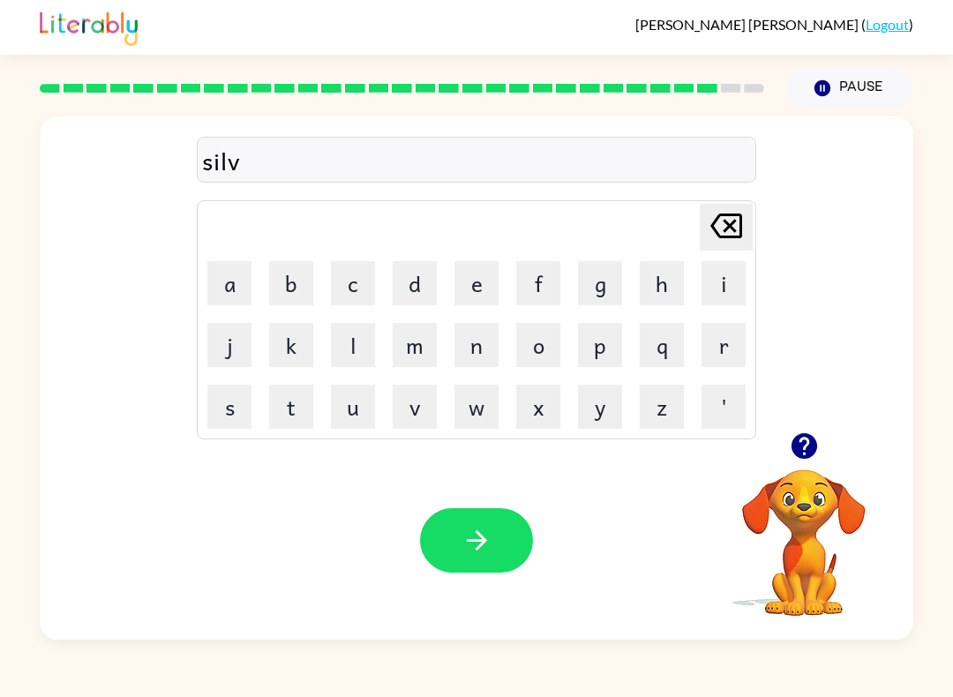
click at [720, 339] on button "r" at bounding box center [723, 345] width 44 height 44
click at [481, 394] on button "w" at bounding box center [476, 407] width 44 height 44
click at [232, 290] on button "a" at bounding box center [229, 283] width 44 height 44
click at [724, 336] on button "r" at bounding box center [723, 345] width 44 height 44
click at [481, 281] on button "e" at bounding box center [476, 283] width 44 height 44
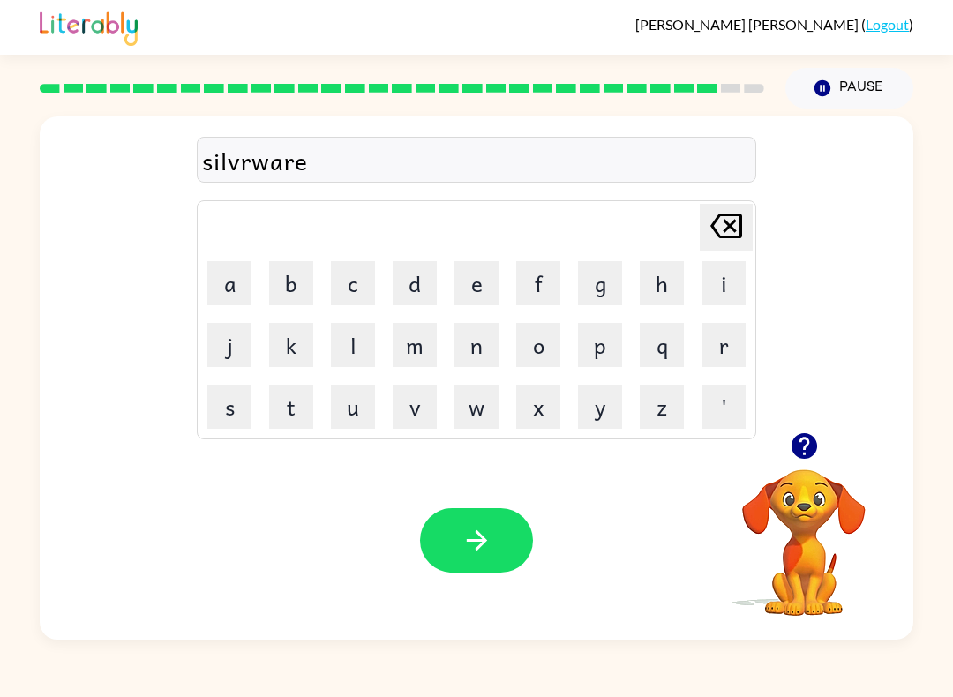
click at [727, 218] on icon "[PERSON_NAME] last character input" at bounding box center [726, 226] width 42 height 42
click at [736, 213] on icon "[PERSON_NAME] last character input" at bounding box center [726, 226] width 42 height 42
click at [740, 207] on icon "[PERSON_NAME] last character input" at bounding box center [726, 226] width 42 height 42
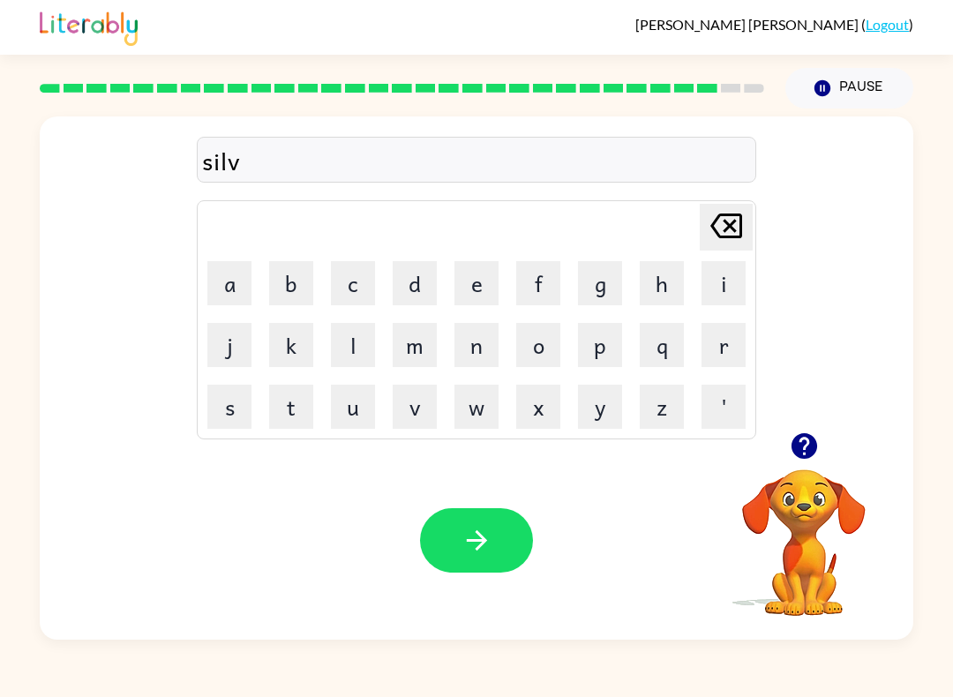
click at [739, 207] on icon "[PERSON_NAME] last character input" at bounding box center [726, 226] width 42 height 42
click at [424, 407] on button "v" at bounding box center [415, 407] width 44 height 44
click at [488, 261] on button "e" at bounding box center [476, 283] width 44 height 44
click at [722, 345] on button "r" at bounding box center [723, 345] width 44 height 44
click at [804, 438] on icon "button" at bounding box center [804, 445] width 31 height 31
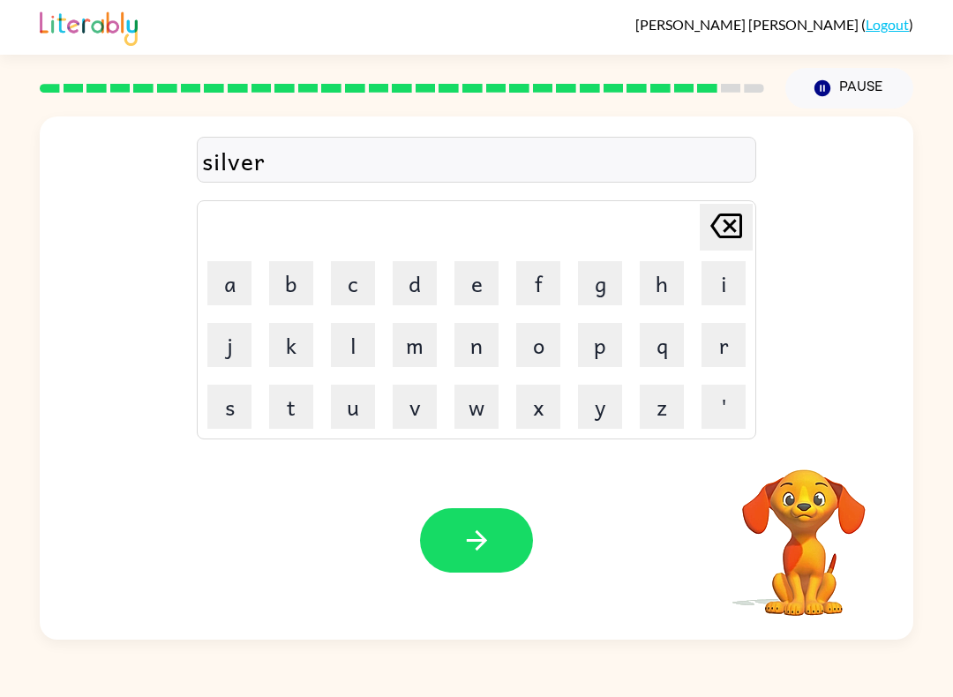
click at [478, 409] on button "w" at bounding box center [476, 407] width 44 height 44
click at [228, 285] on button "a" at bounding box center [229, 283] width 44 height 44
click at [724, 347] on button "r" at bounding box center [723, 345] width 44 height 44
click at [477, 294] on button "e" at bounding box center [476, 283] width 44 height 44
click at [495, 527] on button "button" at bounding box center [476, 540] width 113 height 64
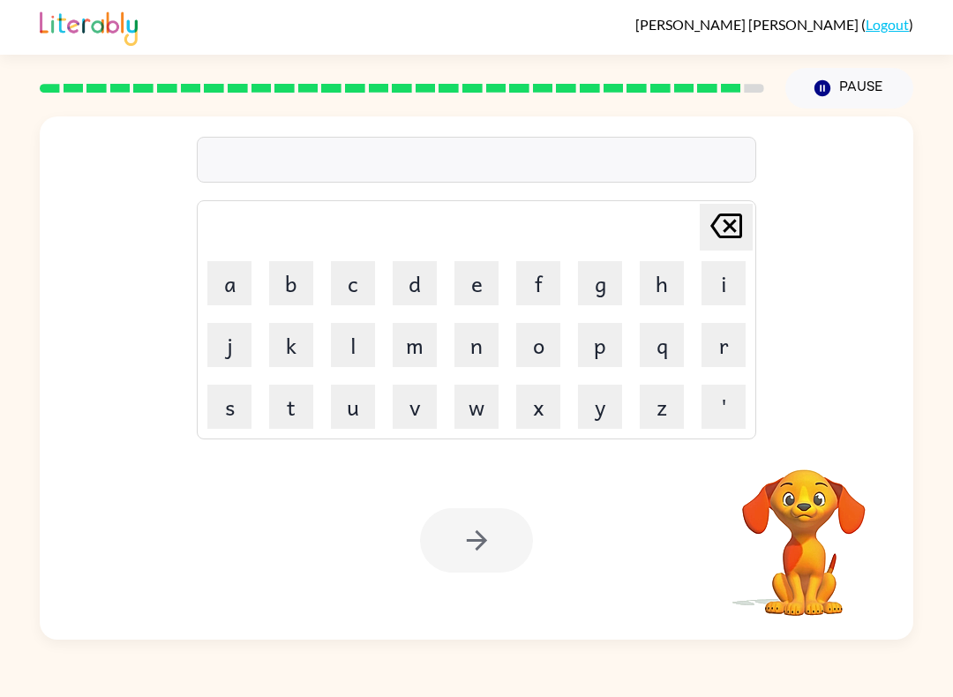
click at [464, 280] on button "e" at bounding box center [476, 283] width 44 height 44
click at [477, 338] on button "n" at bounding box center [476, 345] width 44 height 44
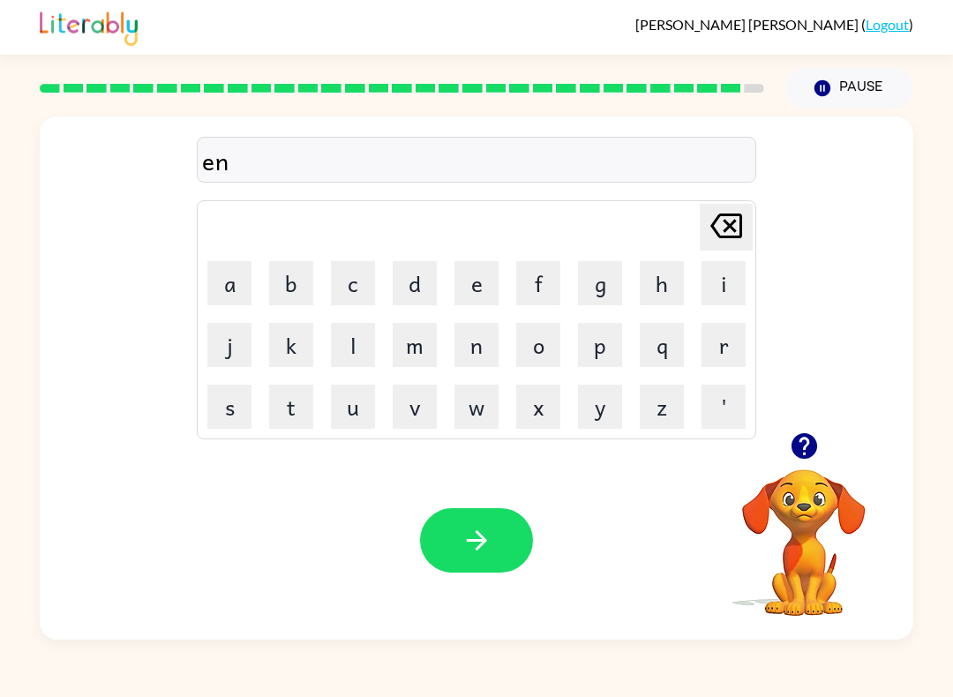
click at [348, 269] on button "c" at bounding box center [353, 283] width 44 height 44
click at [545, 354] on button "o" at bounding box center [538, 345] width 44 height 44
click at [357, 402] on button "u" at bounding box center [353, 407] width 44 height 44
click at [478, 347] on button "n" at bounding box center [476, 345] width 44 height 44
click at [286, 407] on button "t" at bounding box center [291, 407] width 44 height 44
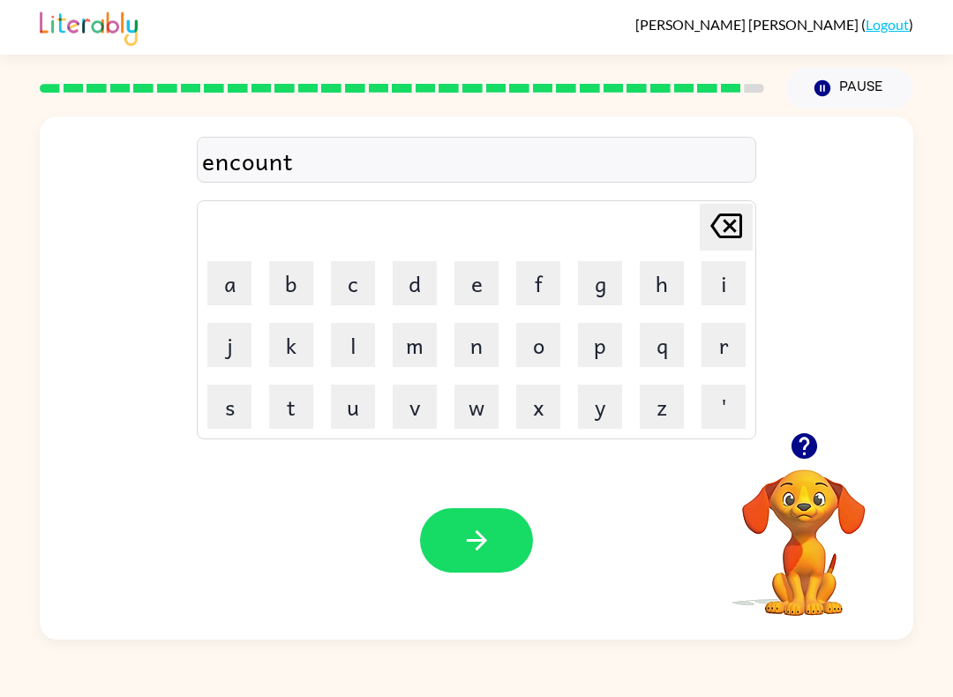
click at [477, 287] on button "e" at bounding box center [476, 283] width 44 height 44
click at [723, 327] on button "r" at bounding box center [723, 345] width 44 height 44
click at [482, 547] on icon "button" at bounding box center [476, 540] width 31 height 31
